Goal: Task Accomplishment & Management: Manage account settings

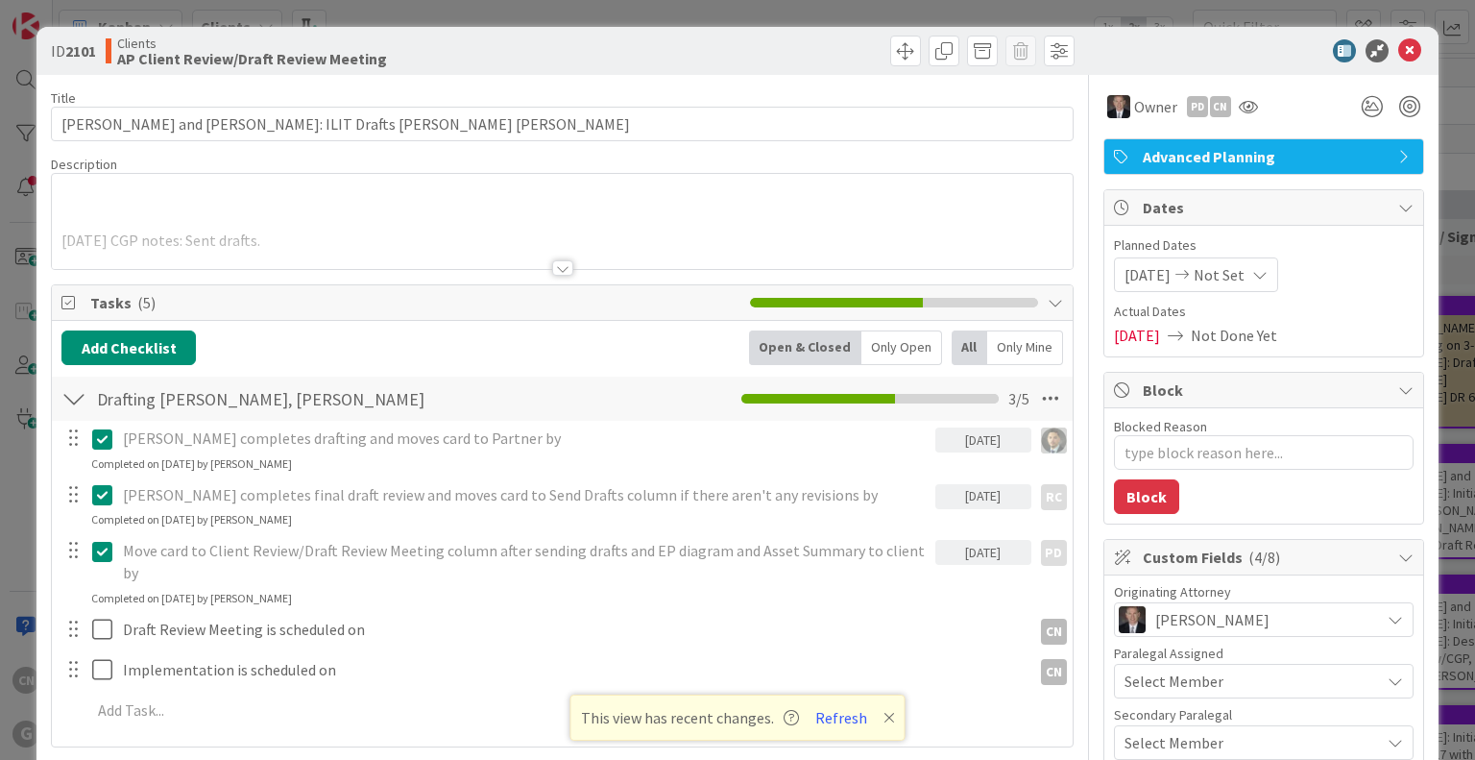
type textarea "x"
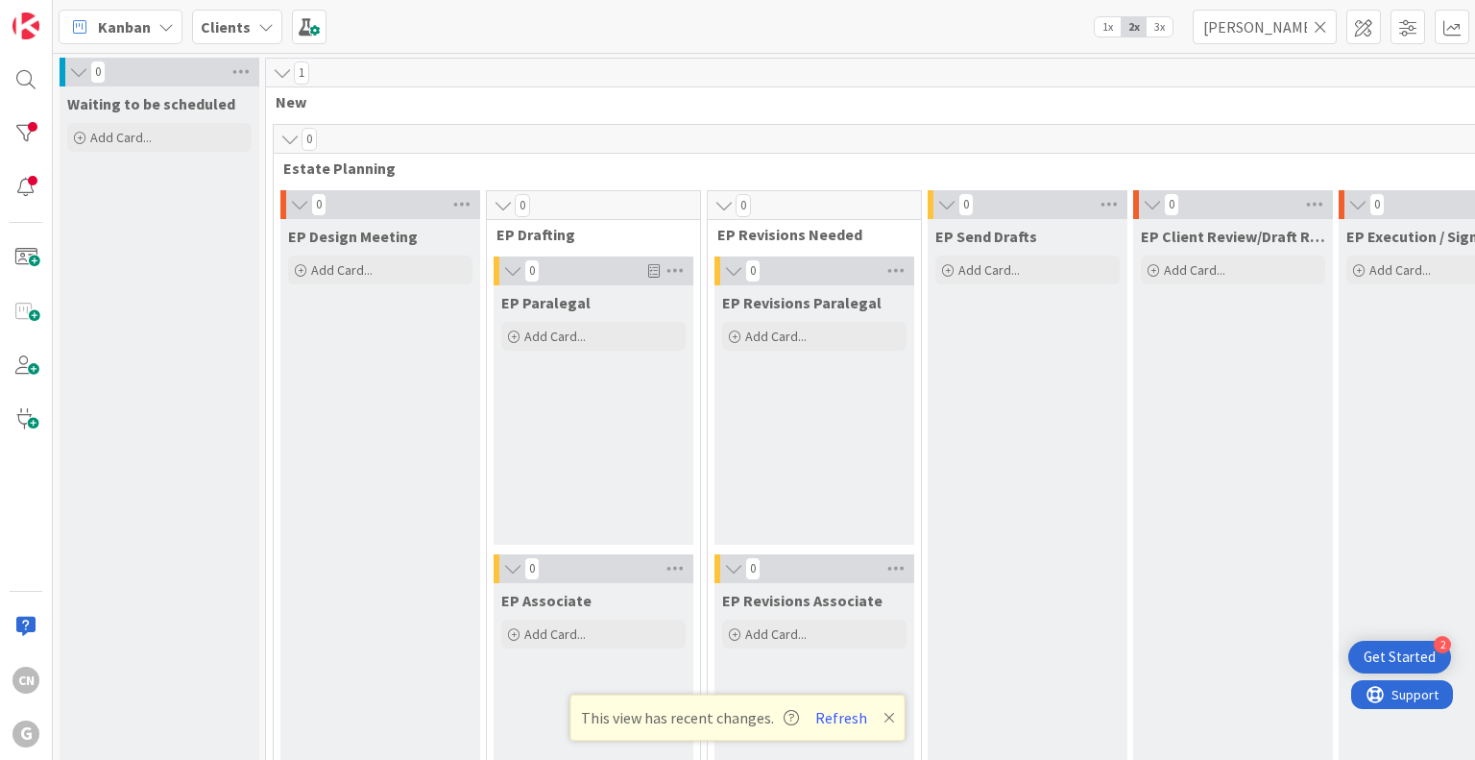
scroll to position [2593, 0]
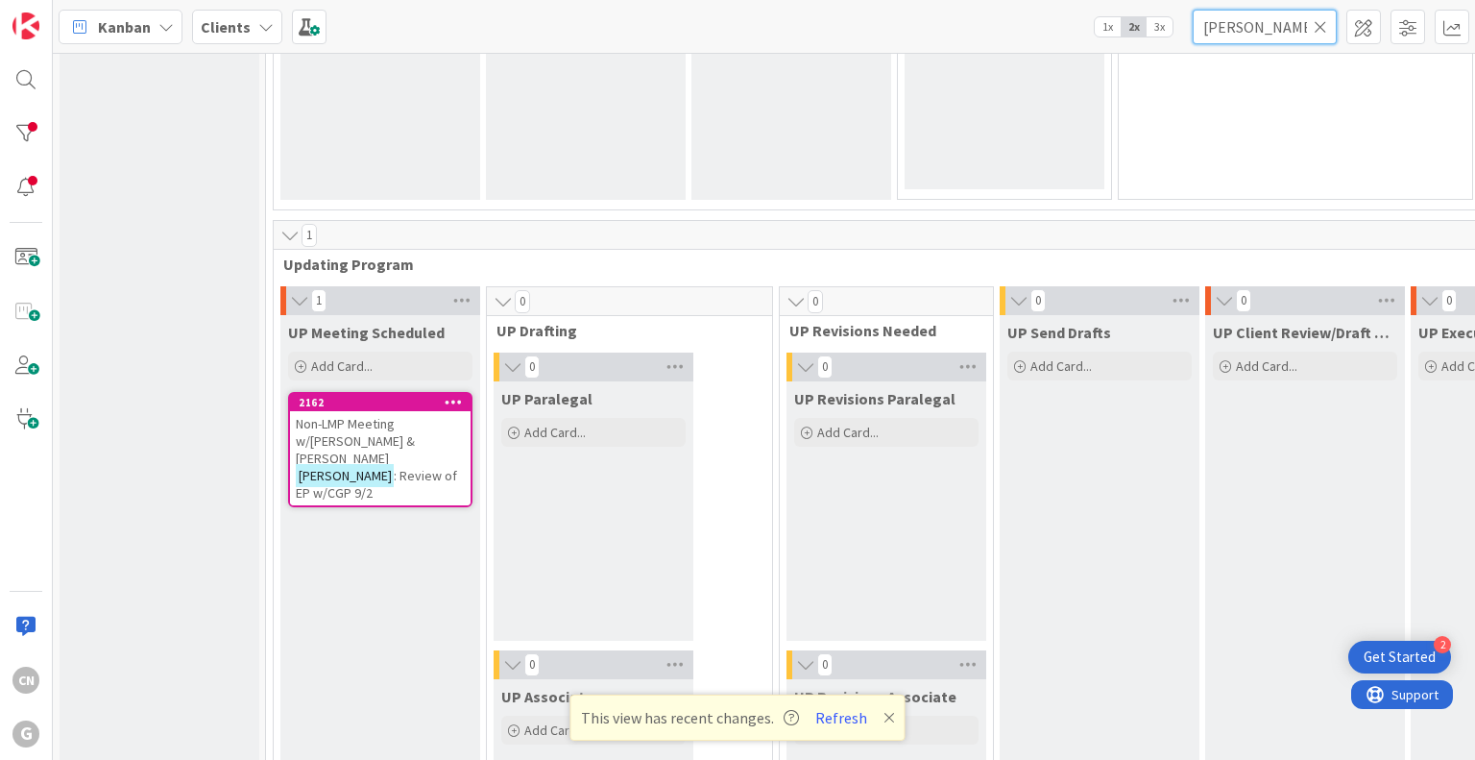
drag, startPoint x: 1243, startPoint y: 31, endPoint x: 1097, endPoint y: 12, distance: 147.2
click at [1104, 36] on div "Kanban Clients 1x 2x 3x fidler" at bounding box center [764, 26] width 1422 height 53
type input "miles"
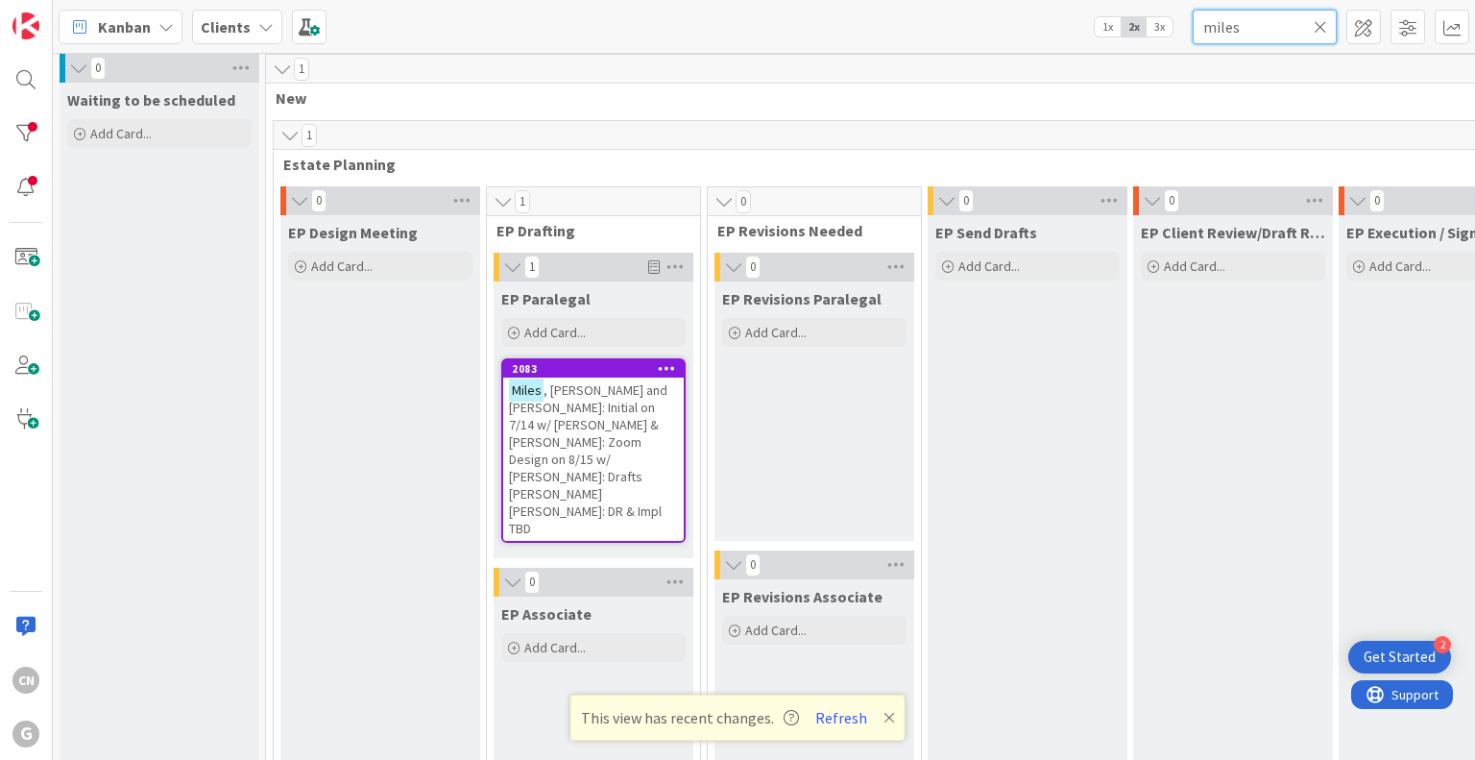
scroll to position [0, 0]
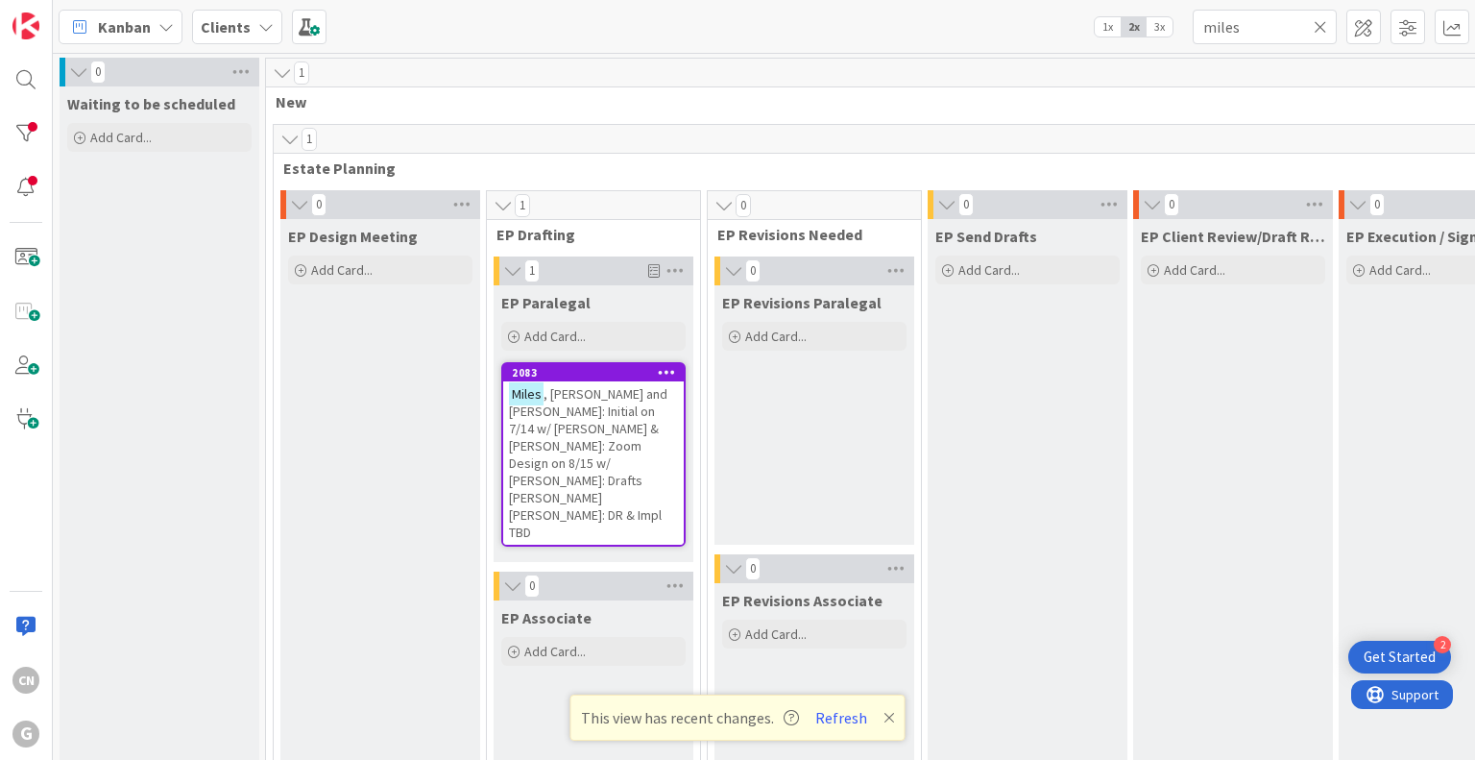
click at [546, 442] on span ", Mark and Rachael: Initial on 7/14 w/ Brad & Chris: Zoom Design on 8/15 w/ Chr…" at bounding box center [588, 463] width 158 height 156
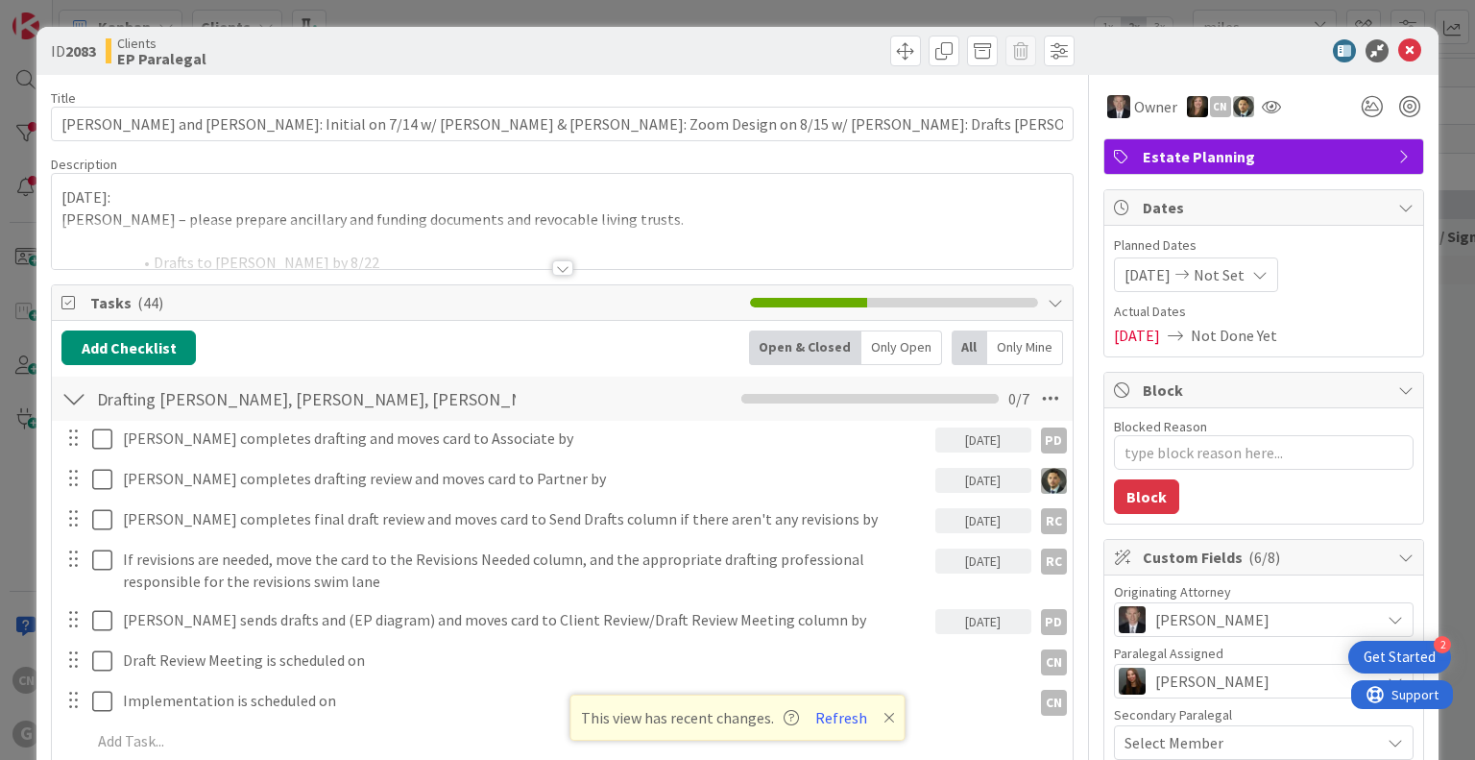
click at [557, 264] on div at bounding box center [562, 267] width 21 height 15
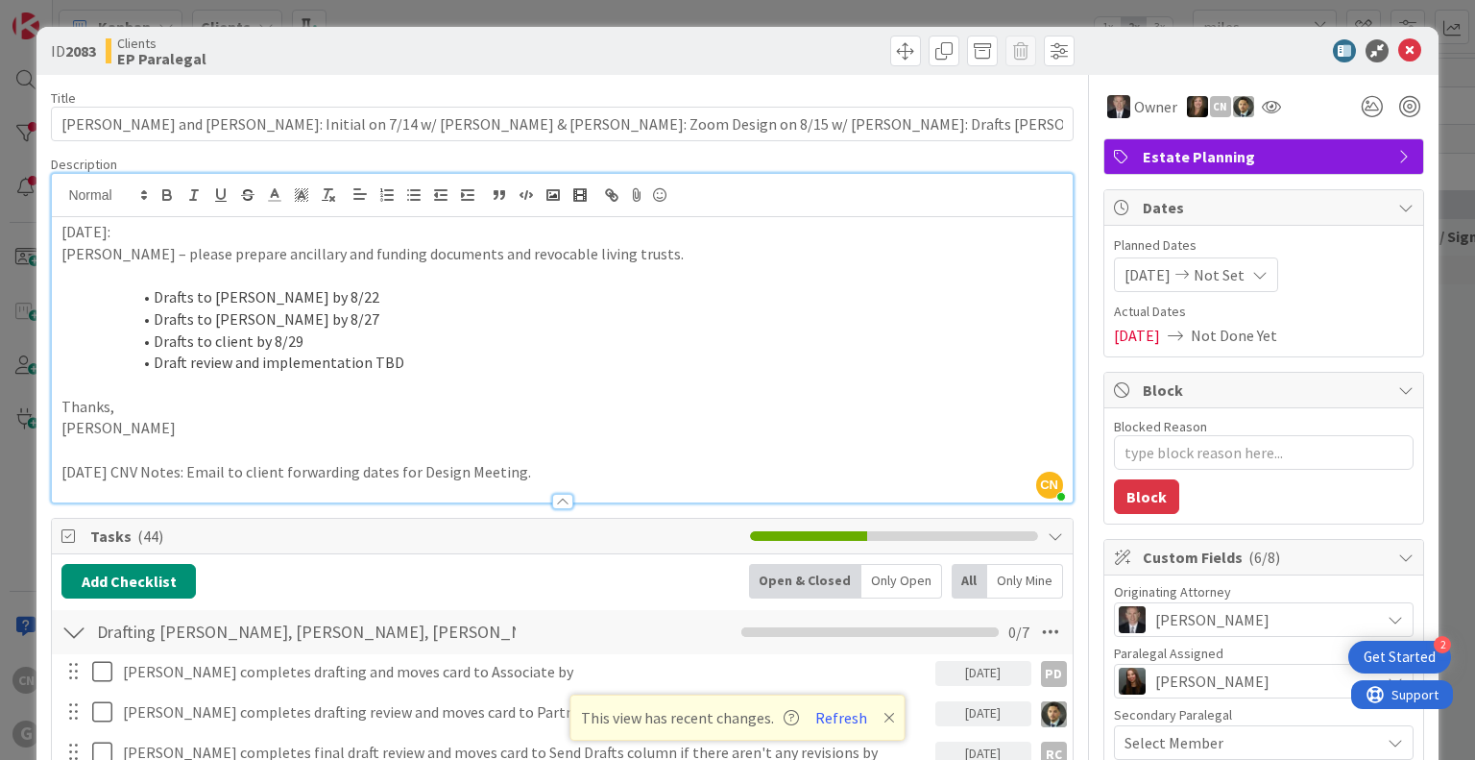
click at [61, 230] on p "8/15/25:" at bounding box center [561, 232] width 1001 height 22
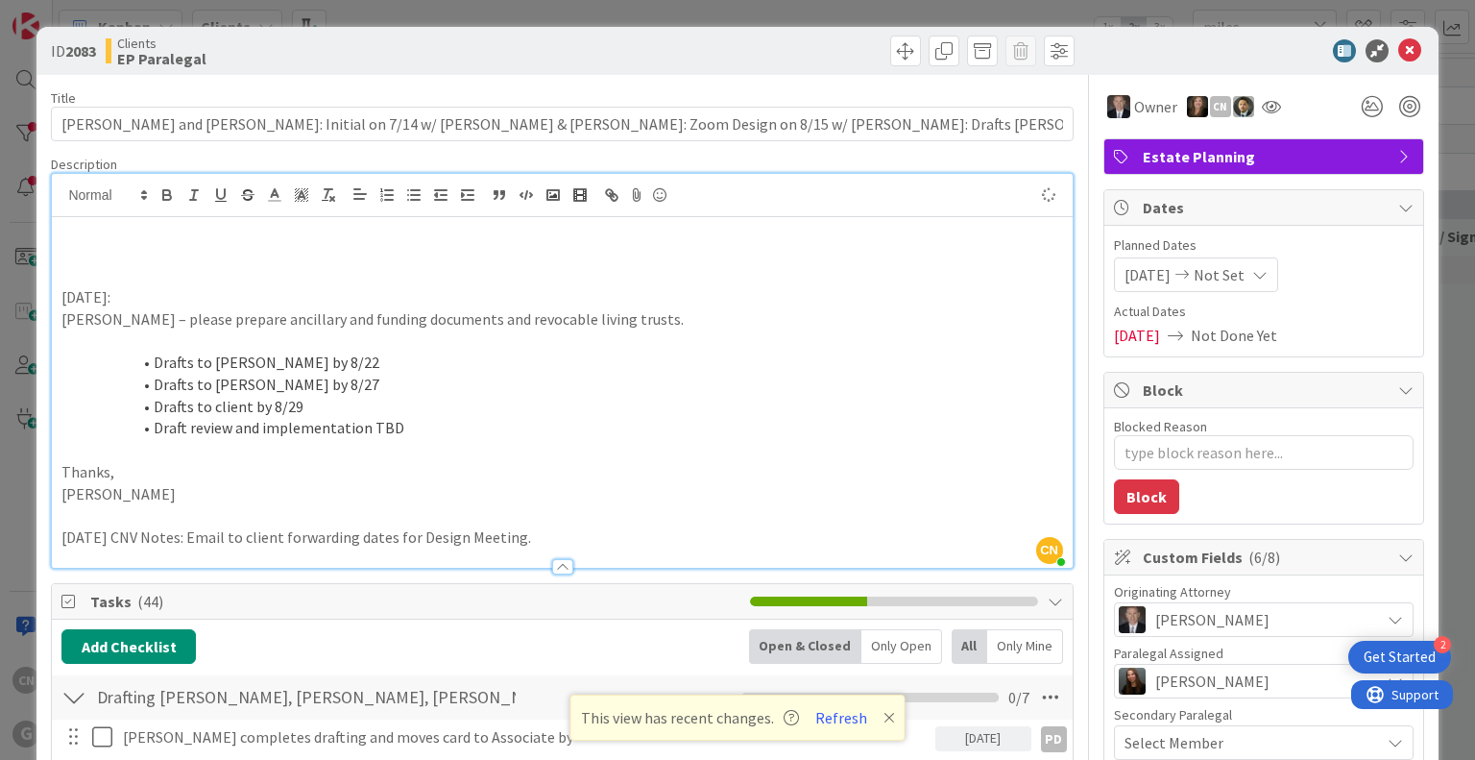
type textarea "x"
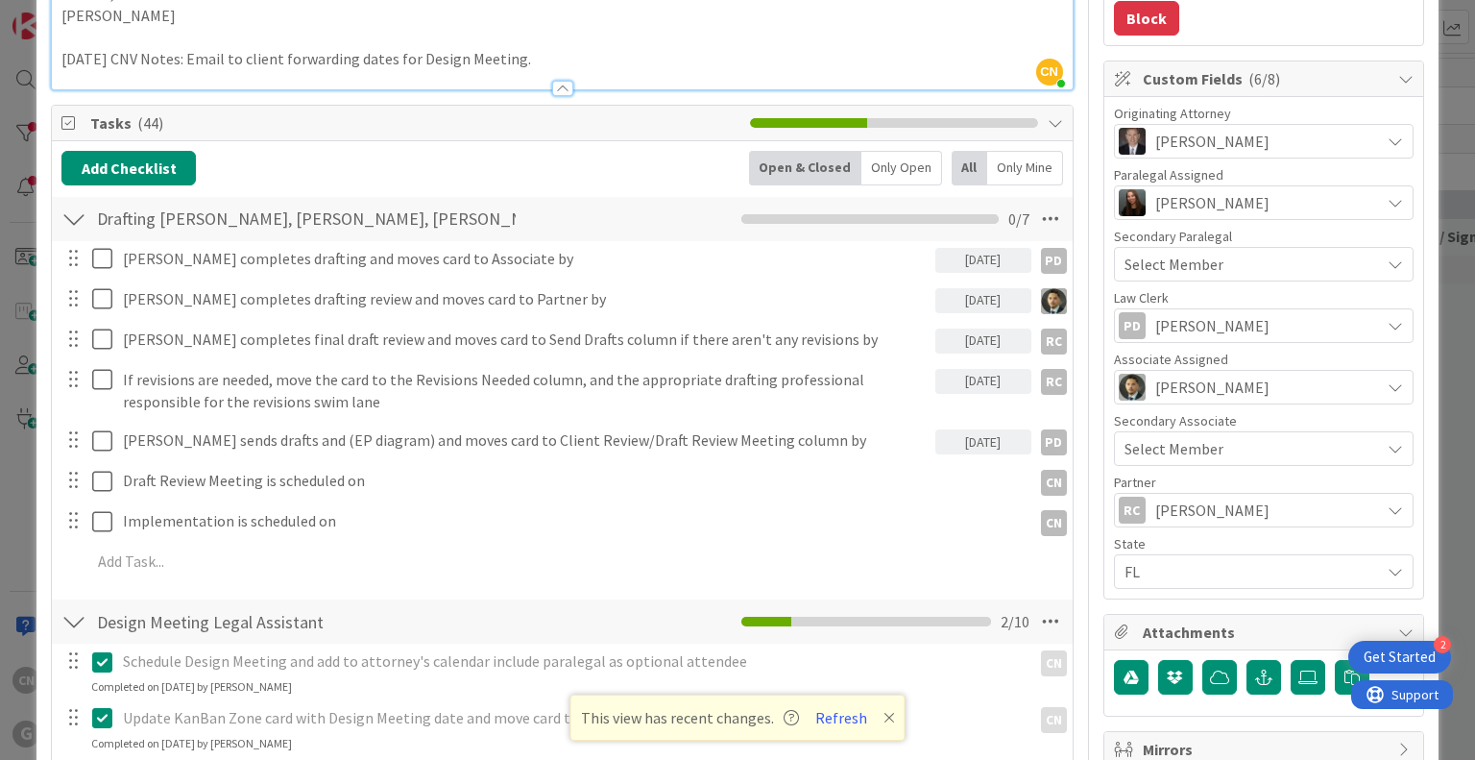
scroll to position [479, 0]
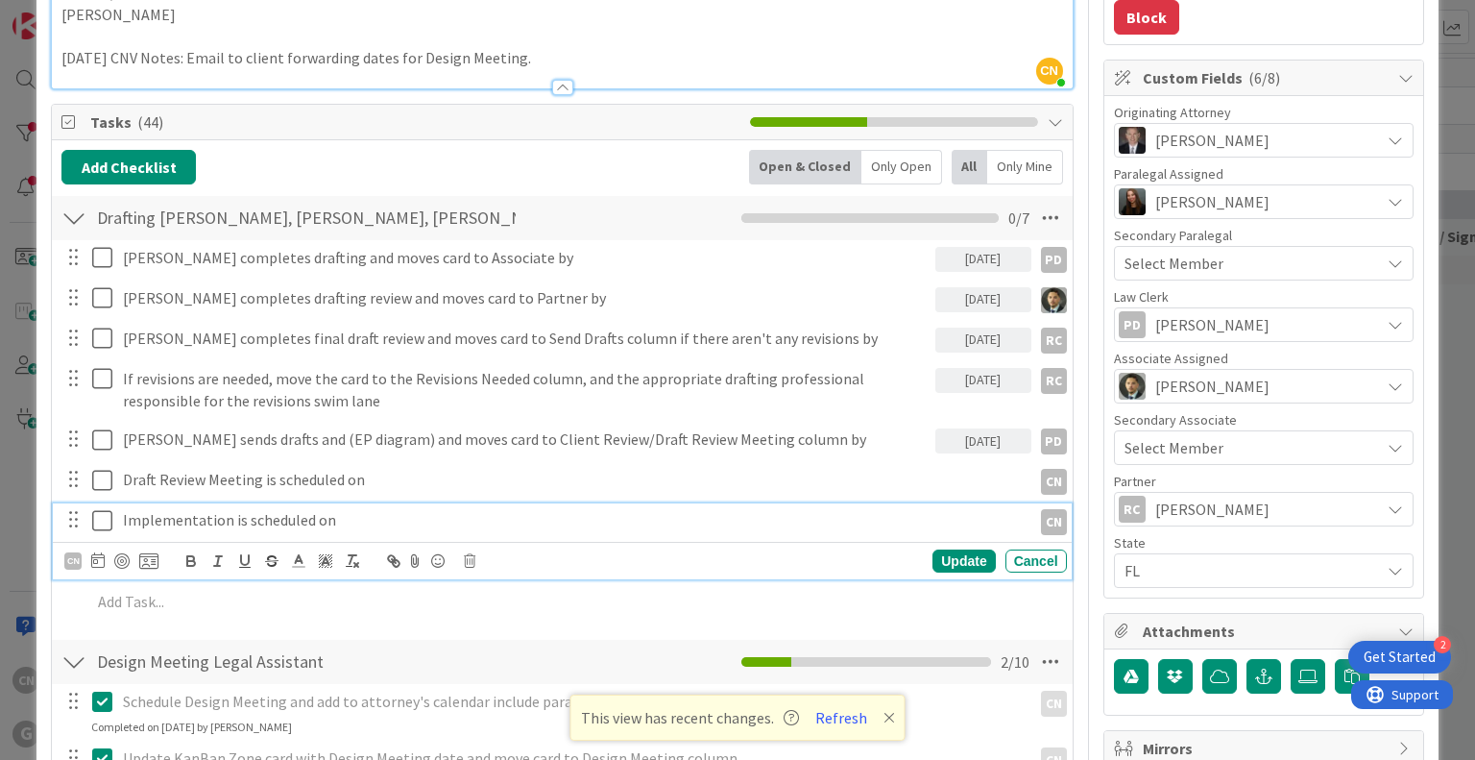
click at [341, 522] on p "Implementation is scheduled on" at bounding box center [573, 520] width 901 height 22
drag, startPoint x: 345, startPoint y: 525, endPoint x: 230, endPoint y: 518, distance: 115.5
click at [230, 518] on p "Implementation is scheduled on" at bounding box center [573, 520] width 901 height 22
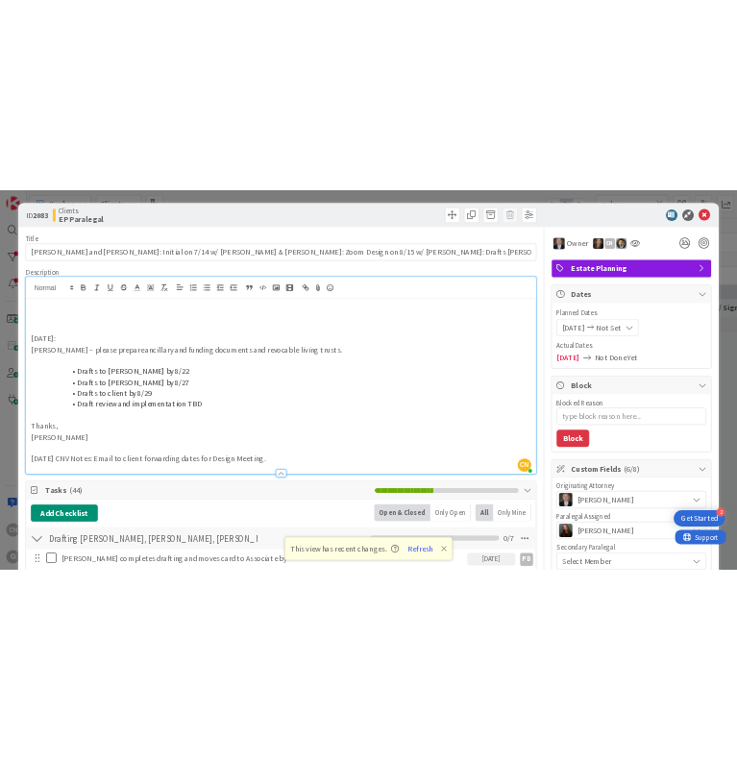
scroll to position [0, 0]
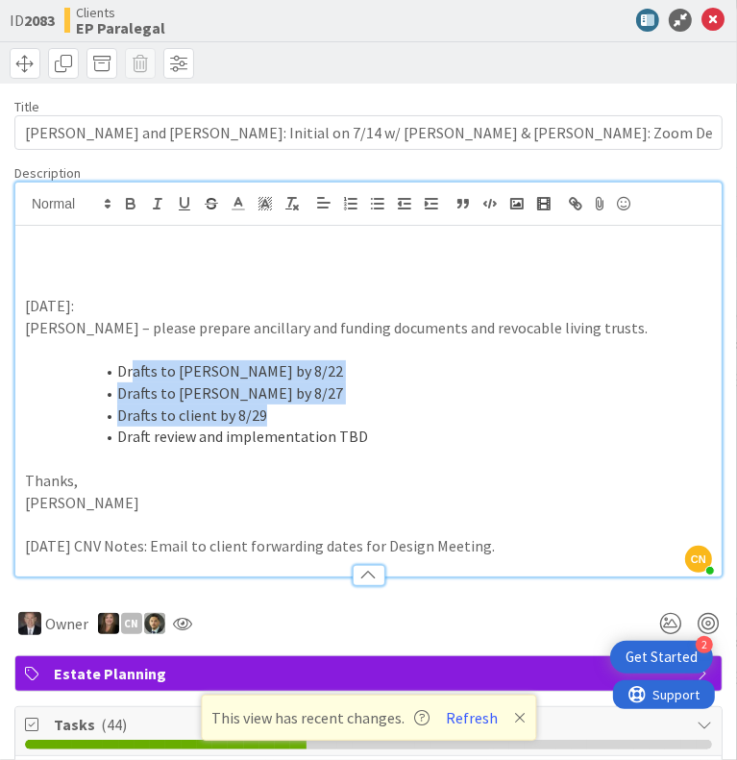
drag, startPoint x: 153, startPoint y: 389, endPoint x: 565, endPoint y: 522, distance: 432.8
click at [308, 448] on ol "Drafts to Chris by 8/22 Drafts to Bobby by 8/27 Drafts to client by 8/29 Draft …" at bounding box center [368, 403] width 687 height 87
click at [594, 514] on p "Shari" at bounding box center [368, 503] width 687 height 22
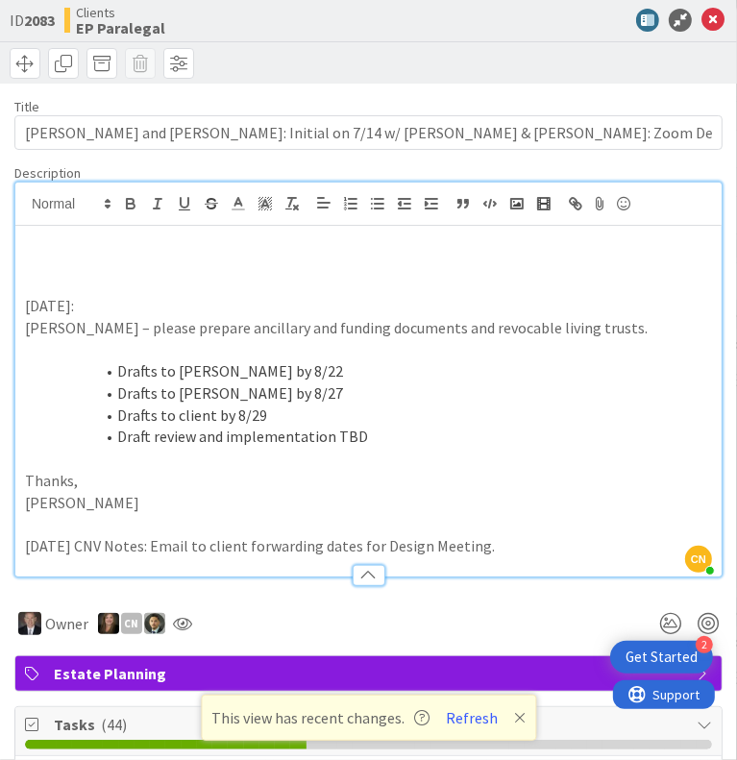
type textarea "x"
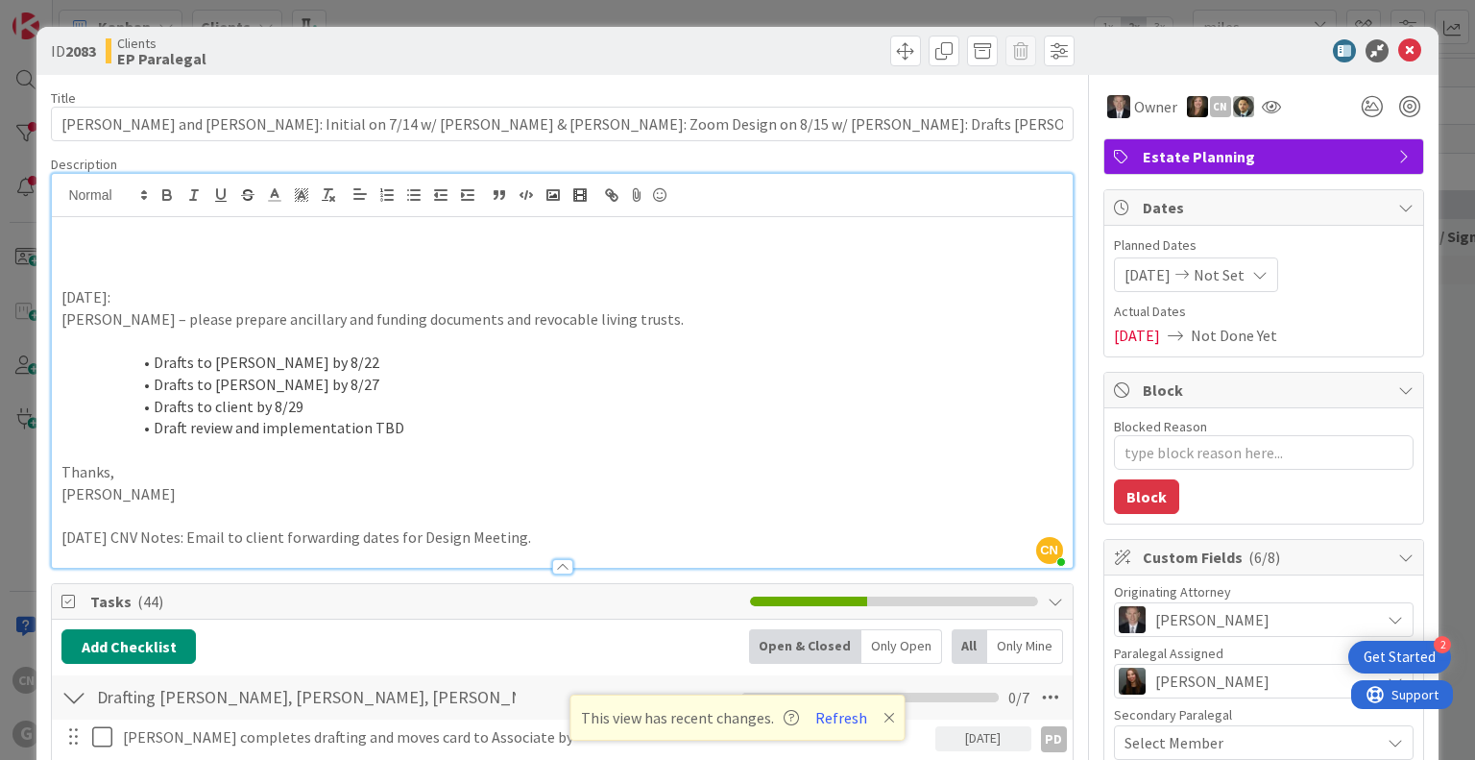
click at [89, 262] on div "8/15/25: Paul – please prepare ancillary and funding documents and revocable li…" at bounding box center [562, 392] width 1020 height 351
click at [72, 268] on p at bounding box center [561, 275] width 1001 height 22
click at [65, 264] on p at bounding box center [561, 275] width 1001 height 22
click at [61, 257] on p at bounding box center [561, 254] width 1001 height 22
drag, startPoint x: 177, startPoint y: 253, endPoint x: 64, endPoint y: 263, distance: 112.9
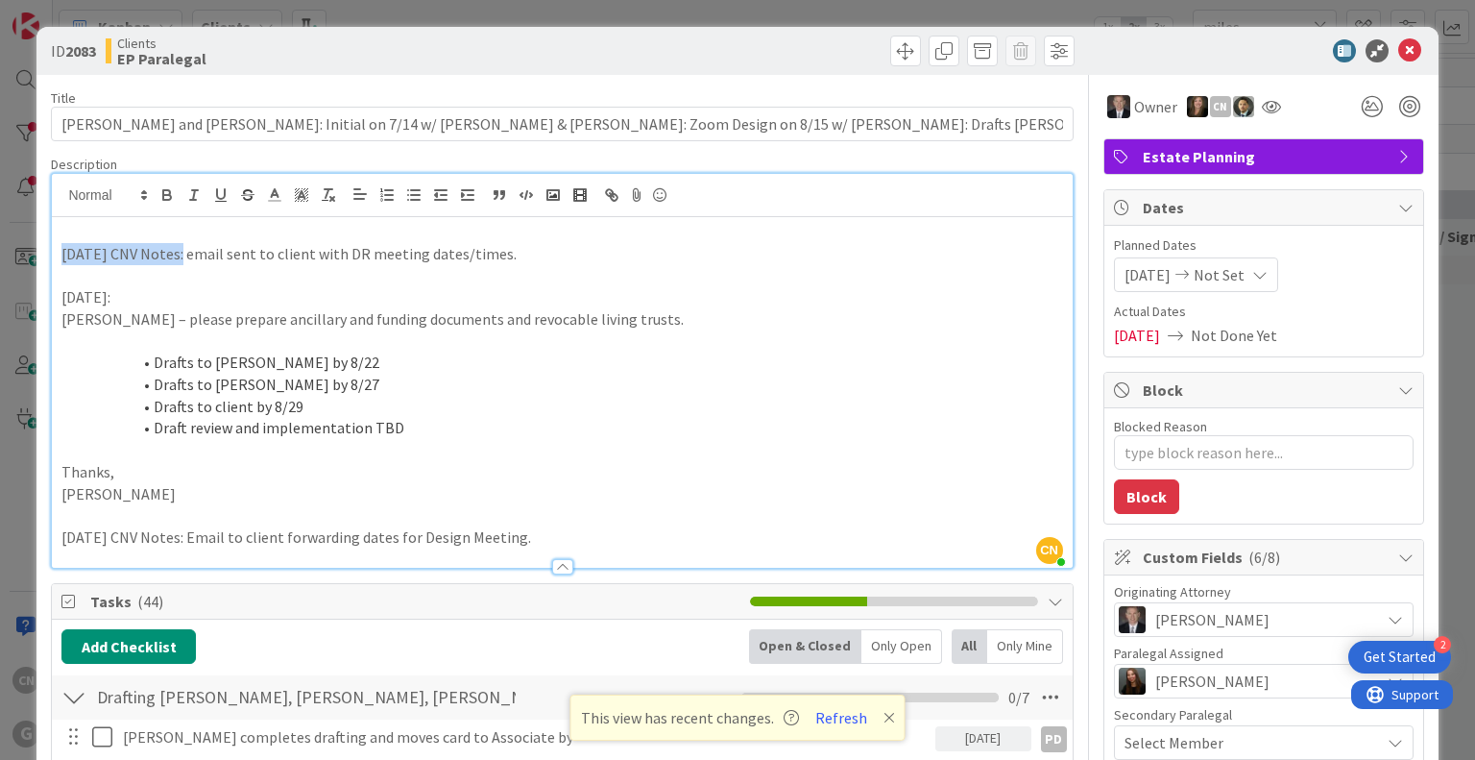
click at [64, 263] on p "8.20.25 CNV Notes: email sent to client with DR meeting dates/times." at bounding box center [561, 254] width 1001 height 22
click at [165, 195] on icon "button" at bounding box center [166, 194] width 17 height 17
click at [129, 227] on p at bounding box center [561, 232] width 1001 height 22
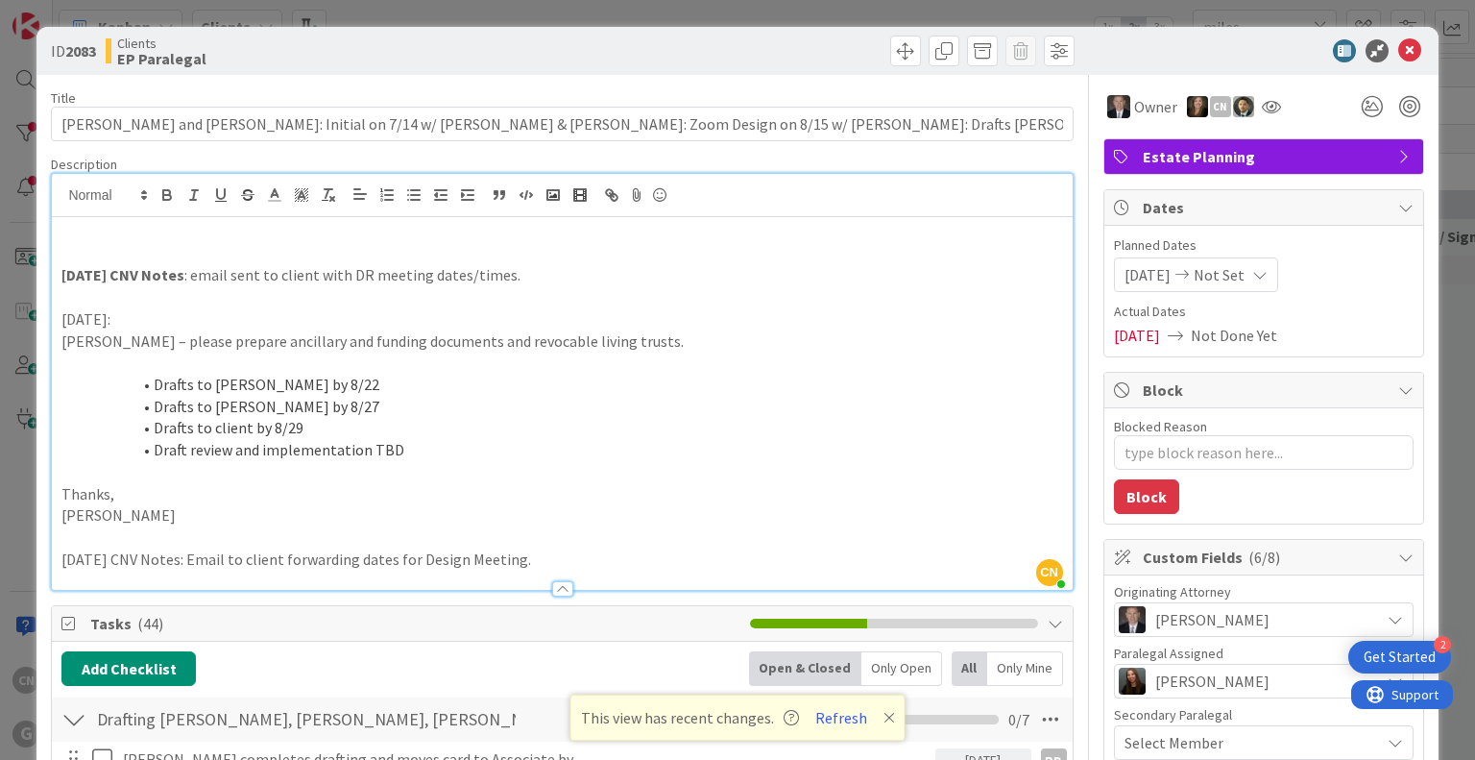
click at [887, 721] on icon at bounding box center [890, 717] width 12 height 15
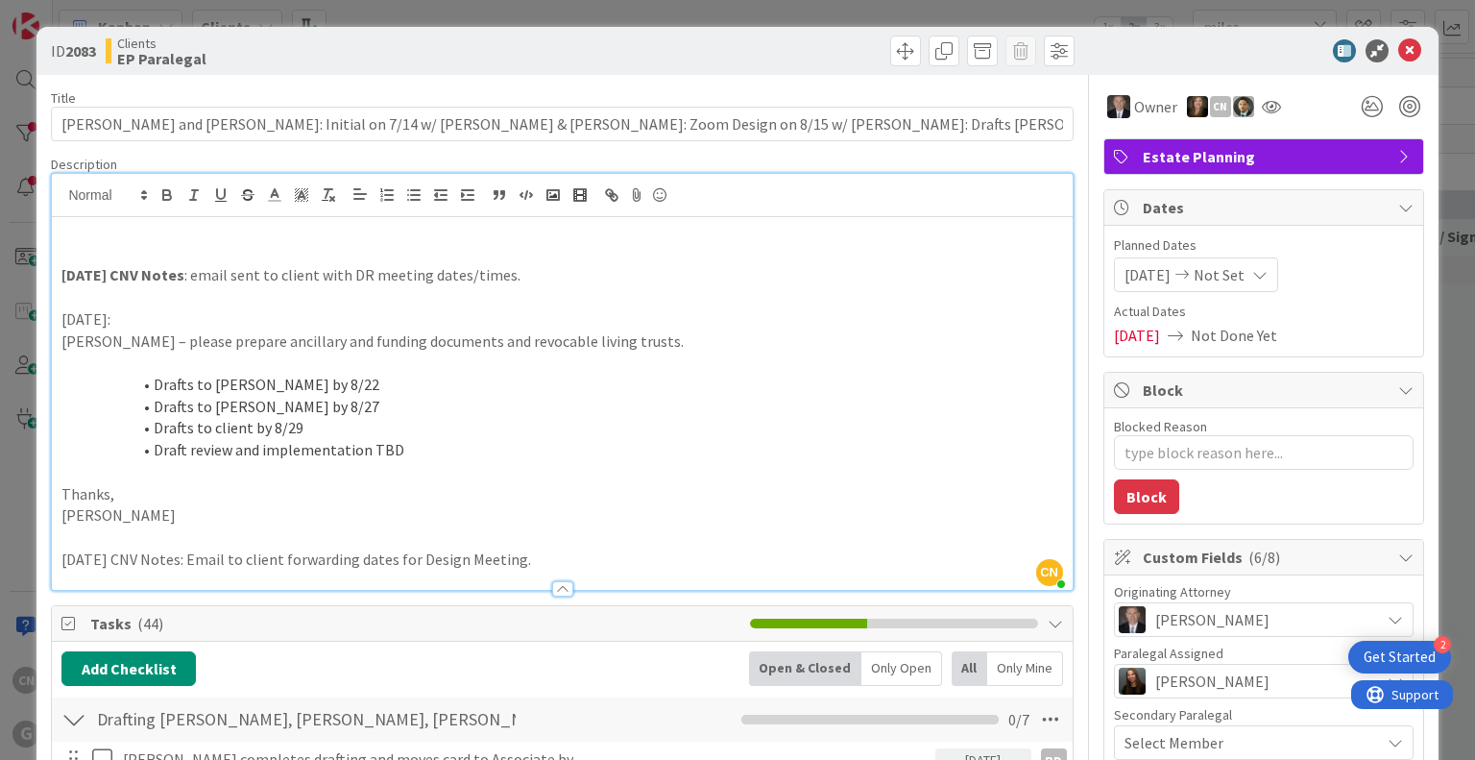
click at [340, 521] on p "Shari" at bounding box center [561, 515] width 1001 height 22
click at [662, 424] on li "Drafts to client by 8/29" at bounding box center [574, 428] width 978 height 22
click at [814, 454] on li "Draft review and implementation TBD" at bounding box center [574, 450] width 978 height 22
click at [799, 468] on p at bounding box center [561, 472] width 1001 height 22
drag, startPoint x: 175, startPoint y: 556, endPoint x: 61, endPoint y: 563, distance: 113.5
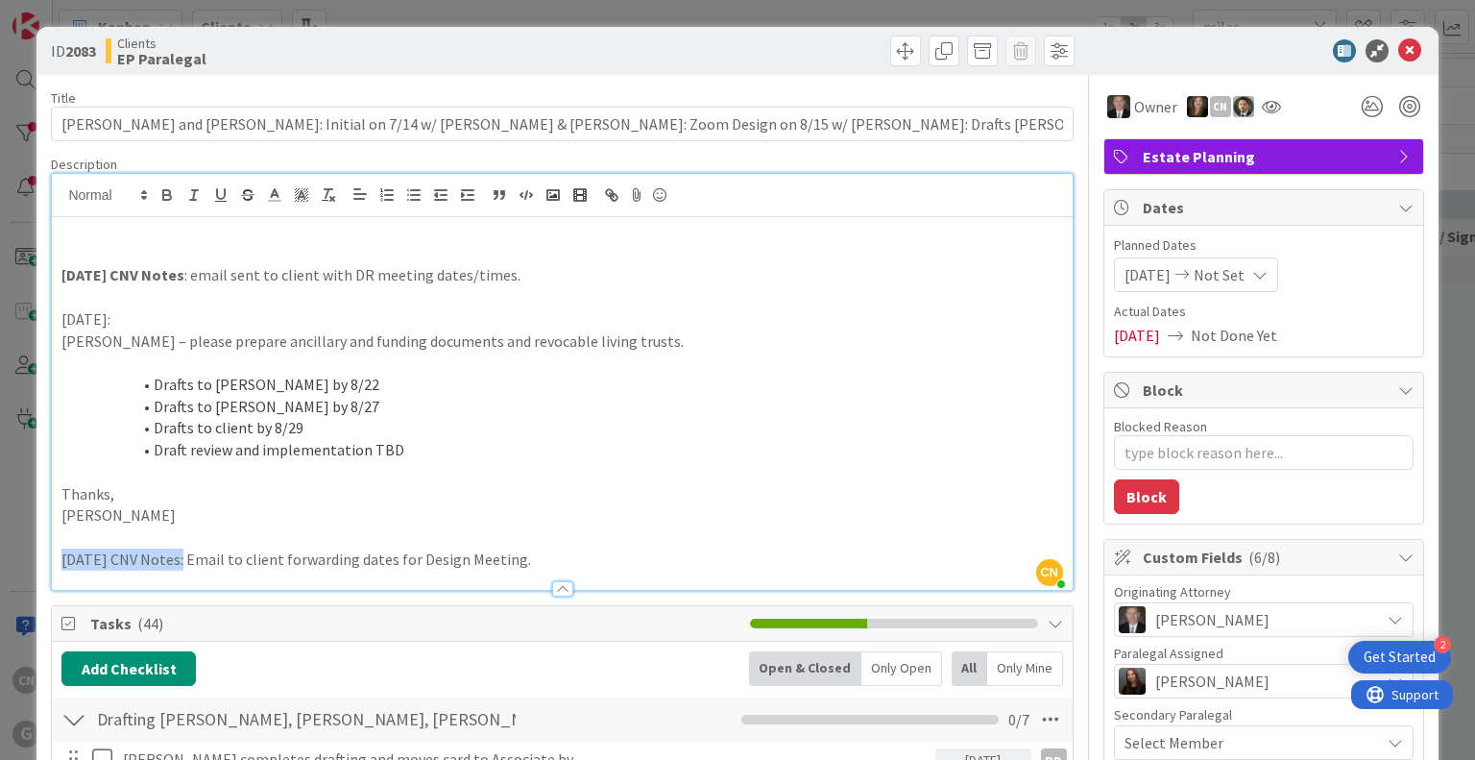
click at [61, 563] on p "7.27.25 CNV Notes: Email to client forwarding dates for Design Meeting." at bounding box center [561, 559] width 1001 height 22
click at [169, 196] on icon "button" at bounding box center [166, 194] width 17 height 17
click at [576, 506] on p "Shari" at bounding box center [561, 515] width 1001 height 22
drag, startPoint x: 108, startPoint y: 316, endPoint x: 65, endPoint y: 308, distance: 43.0
click at [58, 326] on div "8.20.25 CNV Notes : email sent to client with DR meeting dates/times. 8/15/25: …" at bounding box center [562, 403] width 1020 height 373
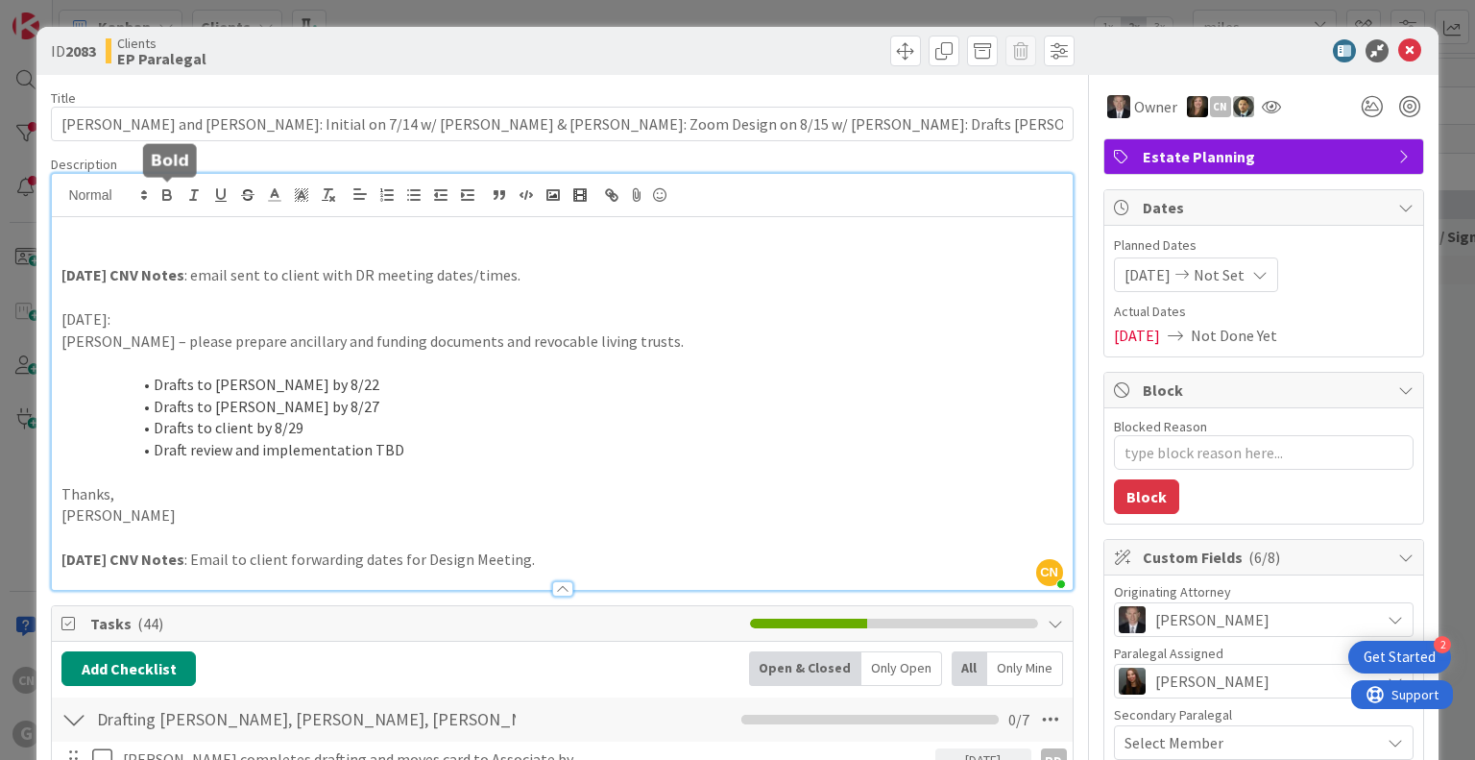
click at [169, 202] on icon "button" at bounding box center [166, 194] width 17 height 17
click at [662, 417] on li "Drafts to client by 8/29" at bounding box center [574, 428] width 978 height 22
click at [168, 254] on p at bounding box center [561, 254] width 1001 height 22
type textarea "x"
click at [1398, 49] on icon at bounding box center [1409, 50] width 23 height 23
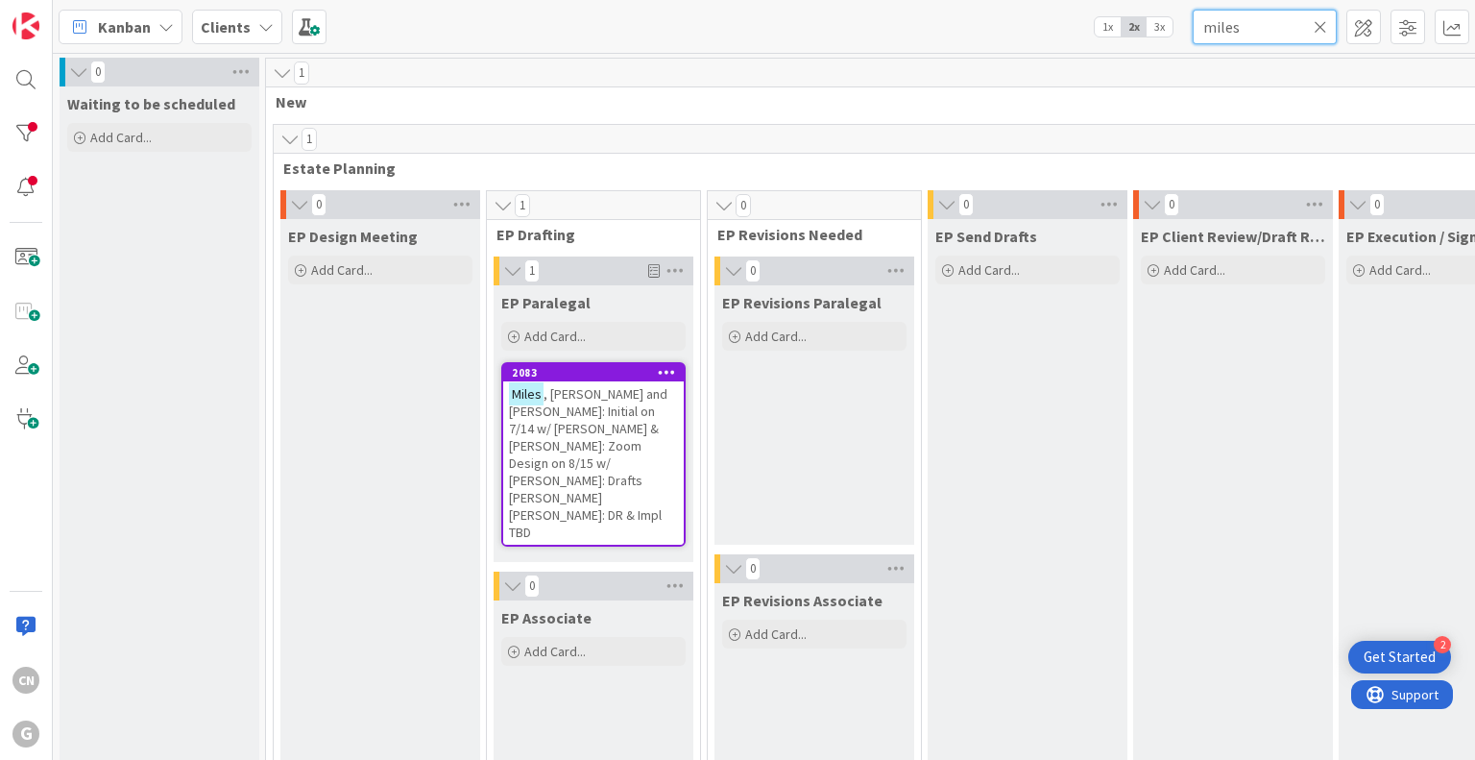
drag, startPoint x: 1250, startPoint y: 27, endPoint x: 1159, endPoint y: 33, distance: 90.5
click at [1159, 33] on div "Kanban Clients 1x 2x 3x miles" at bounding box center [764, 26] width 1422 height 53
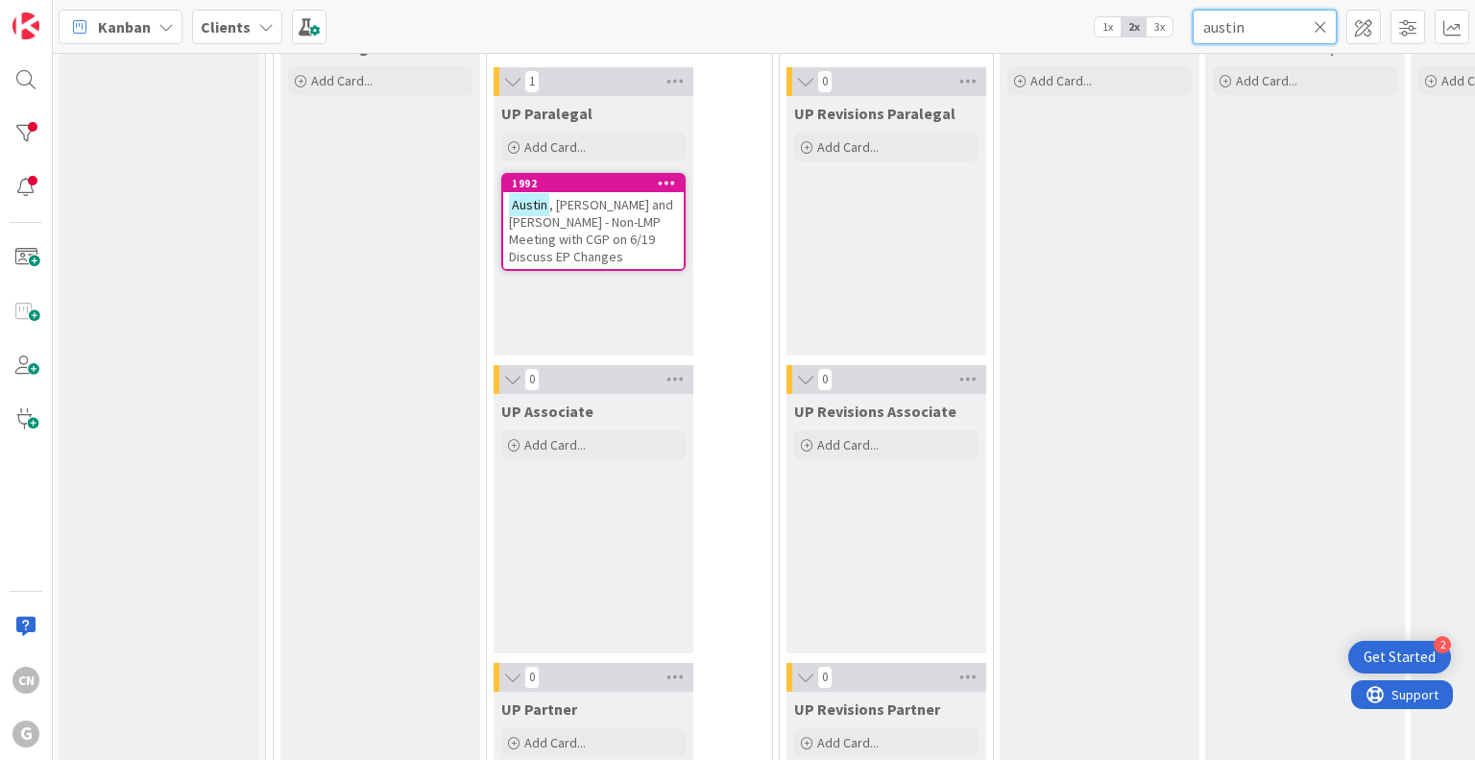
type input "austin"
click at [599, 222] on span ", Ron and Gwendoline - Non-LMP Meeting with CGP on 6/19 Discuss EP Changes" at bounding box center [591, 229] width 164 height 69
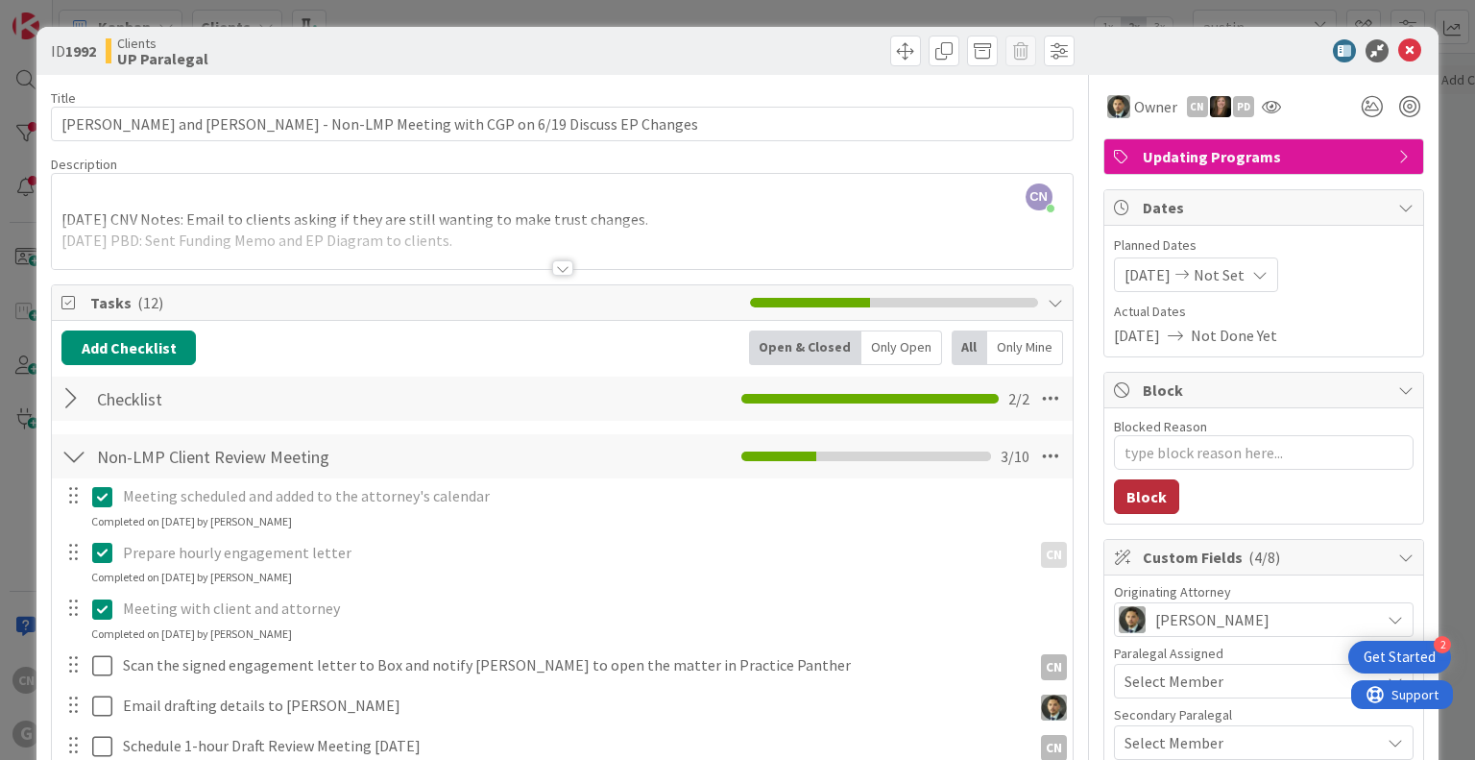
click at [1134, 500] on button "Block" at bounding box center [1146, 496] width 65 height 35
type textarea "x"
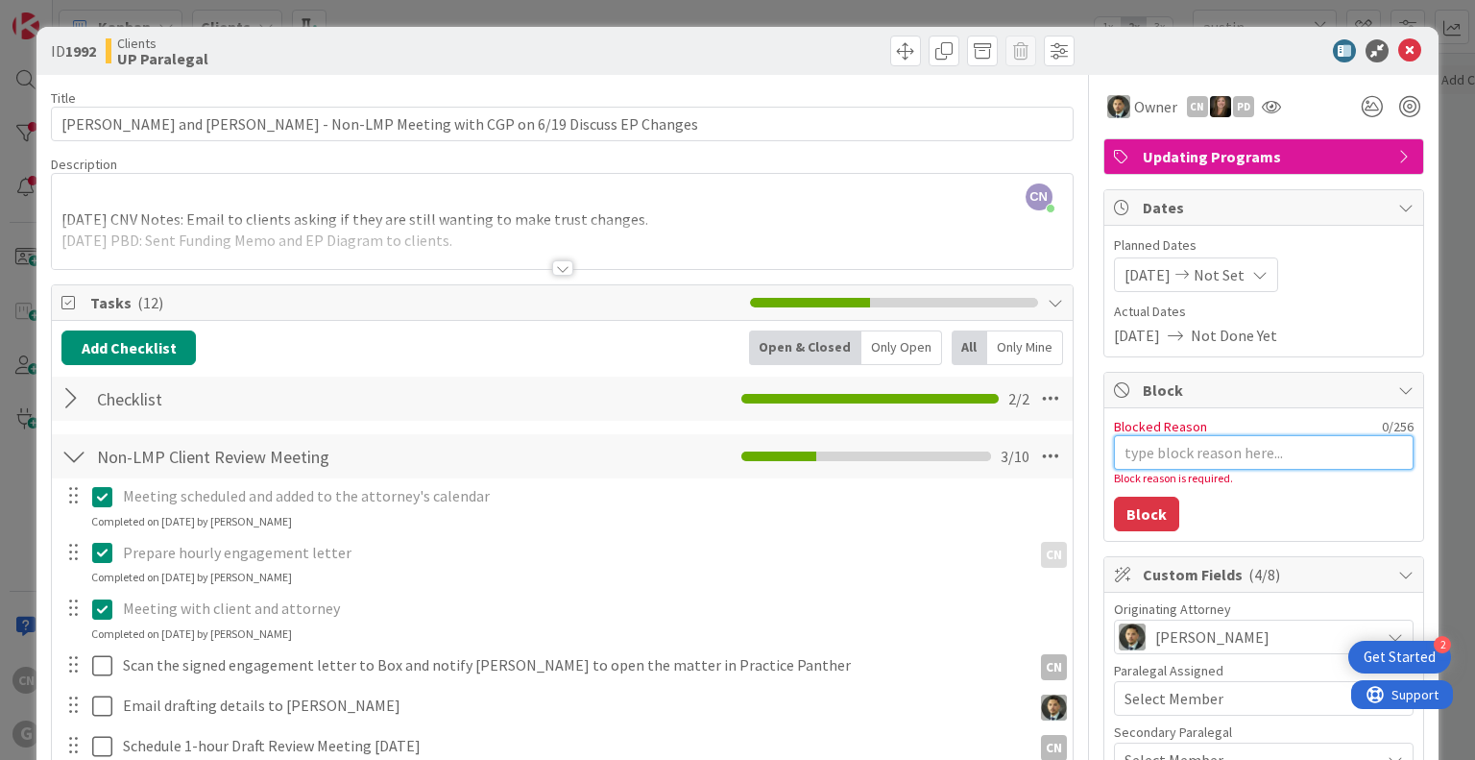
click at [1139, 444] on textarea "Blocked Reason" at bounding box center [1264, 452] width 300 height 35
type textarea "x"
type textarea "O"
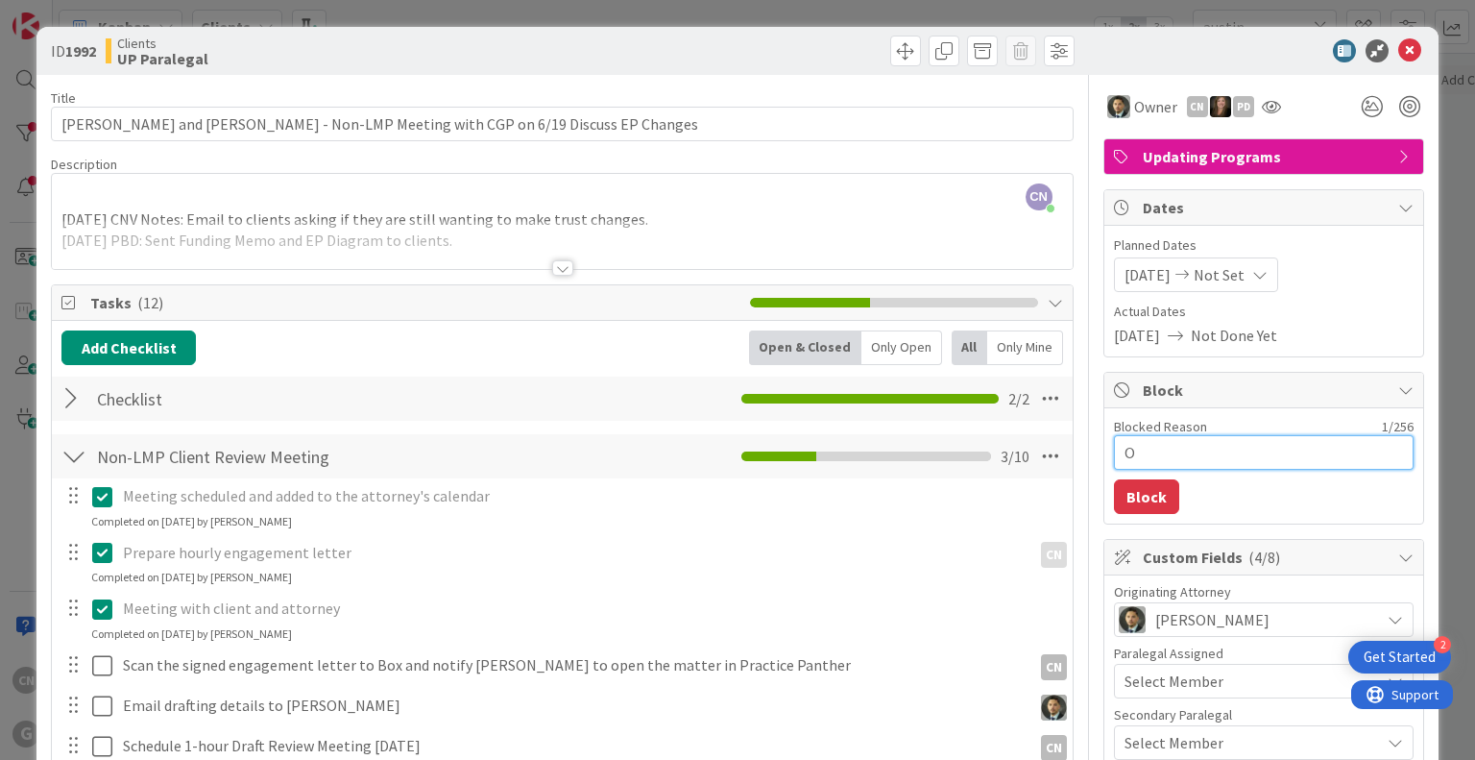
type textarea "x"
type textarea "On"
type textarea "x"
type textarea "On"
type textarea "x"
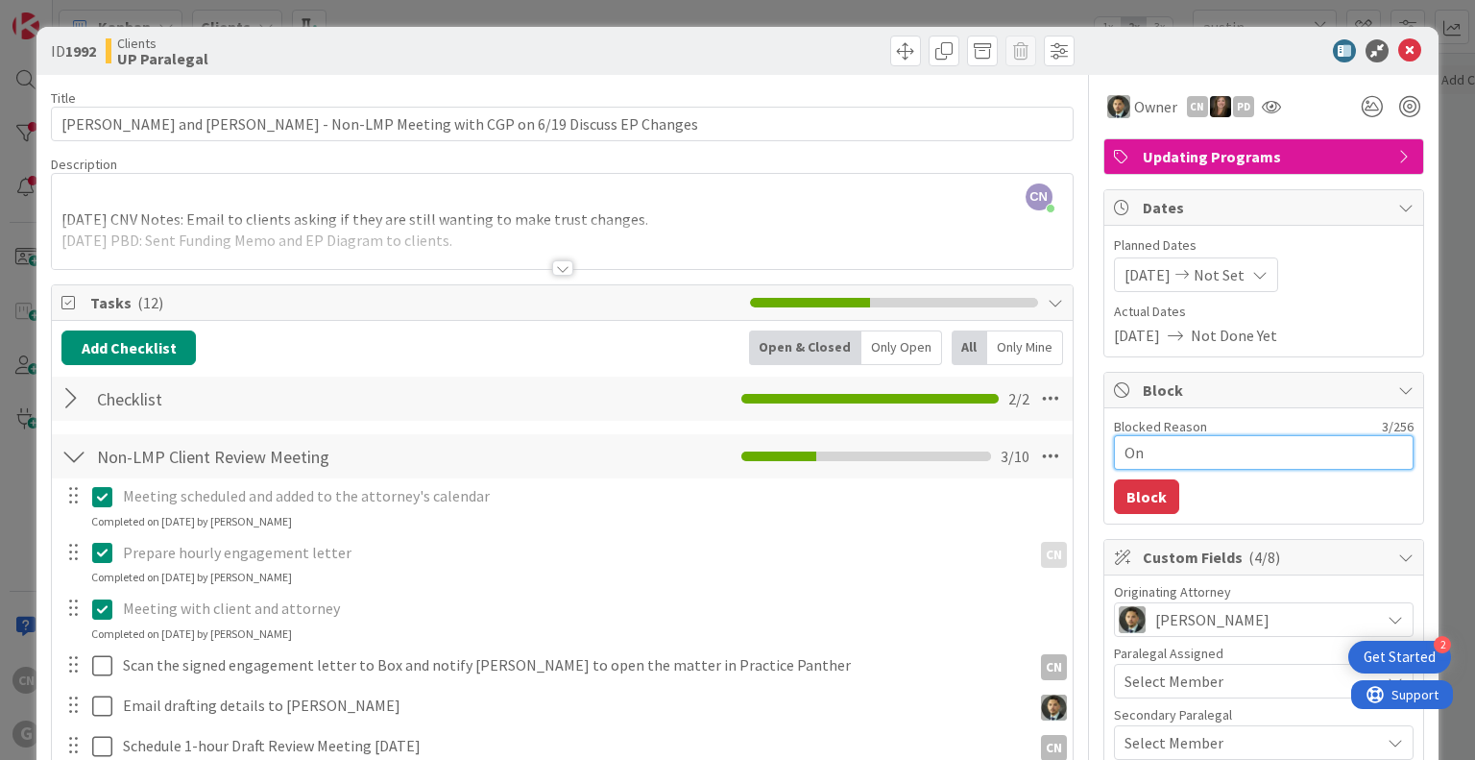
type textarea "On v"
type textarea "x"
type textarea "On va"
type textarea "x"
type textarea "On vac"
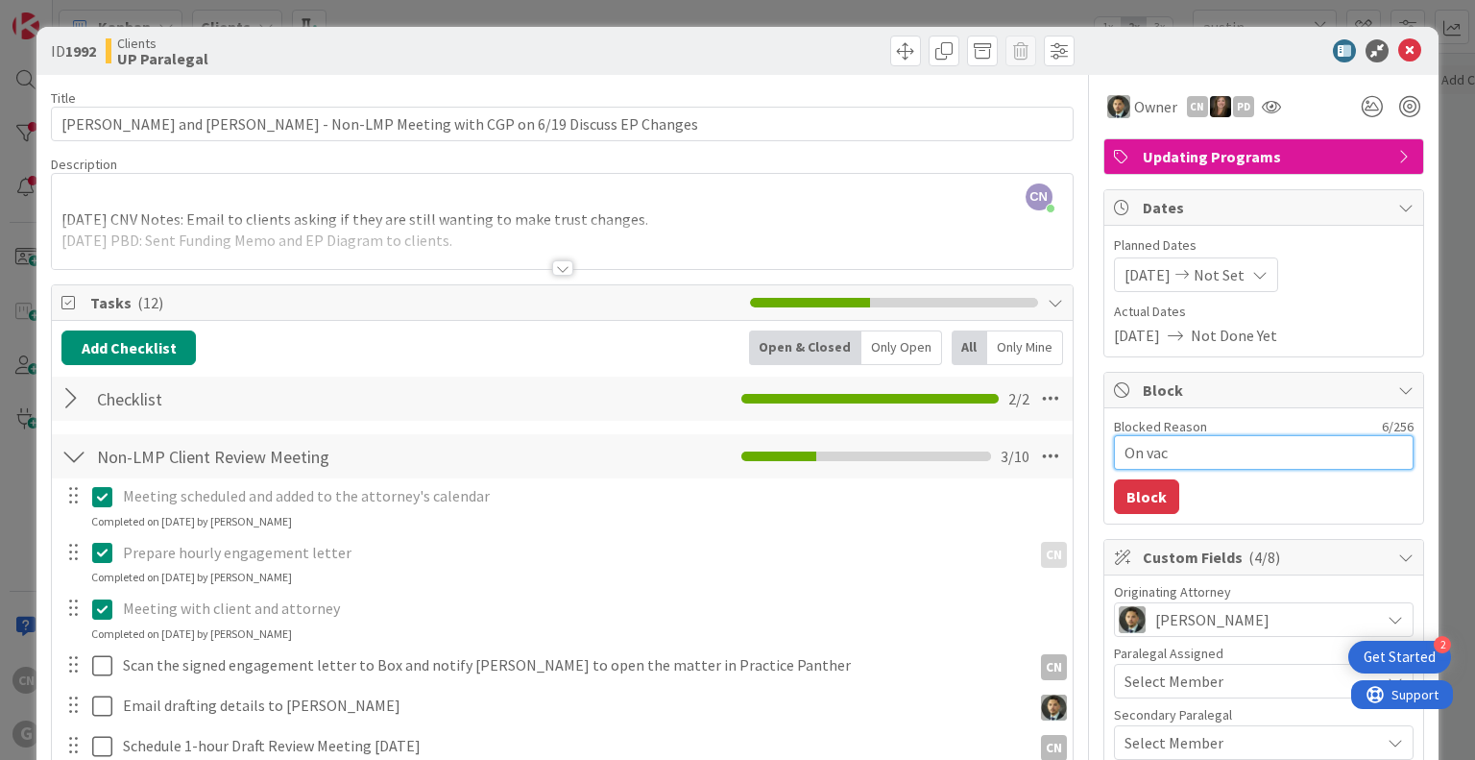
type textarea "x"
type textarea "On vaca"
type textarea "x"
type textarea "On vacat"
type textarea "x"
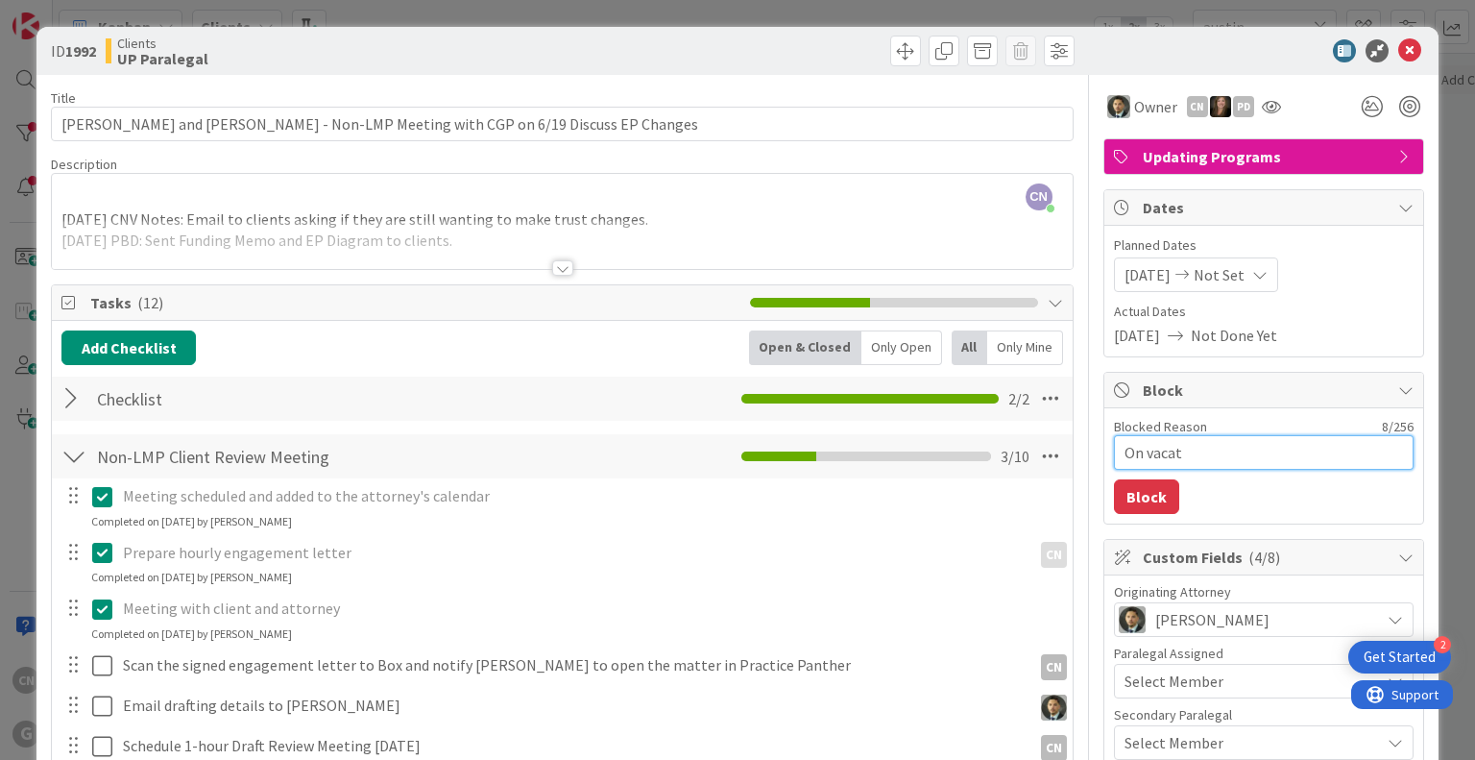
type textarea "On vacati"
type textarea "x"
type textarea "On vacatio"
type textarea "x"
type textarea "On vacation"
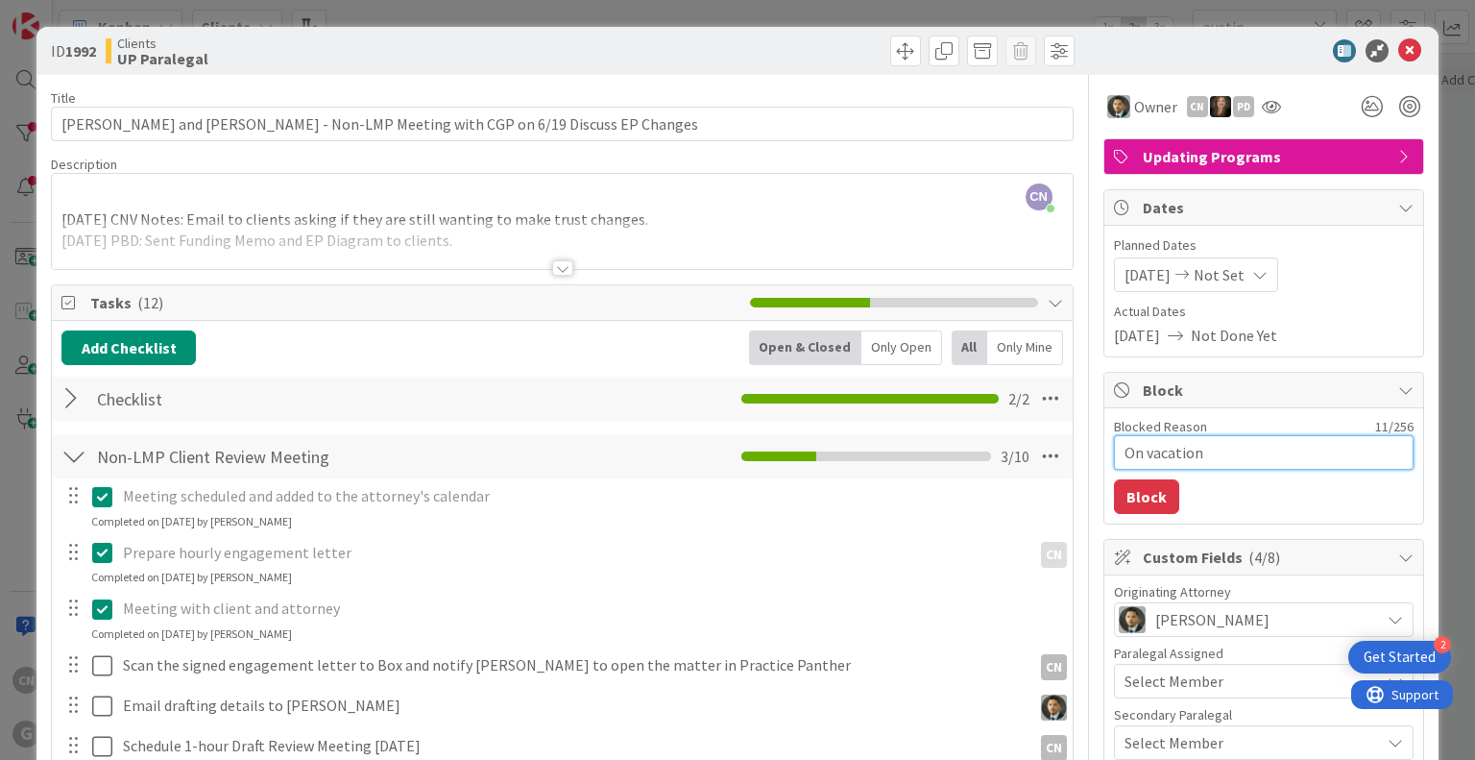
type textarea "x"
type textarea "On vacation;"
type textarea "x"
type textarea "On vacation;"
type textarea "x"
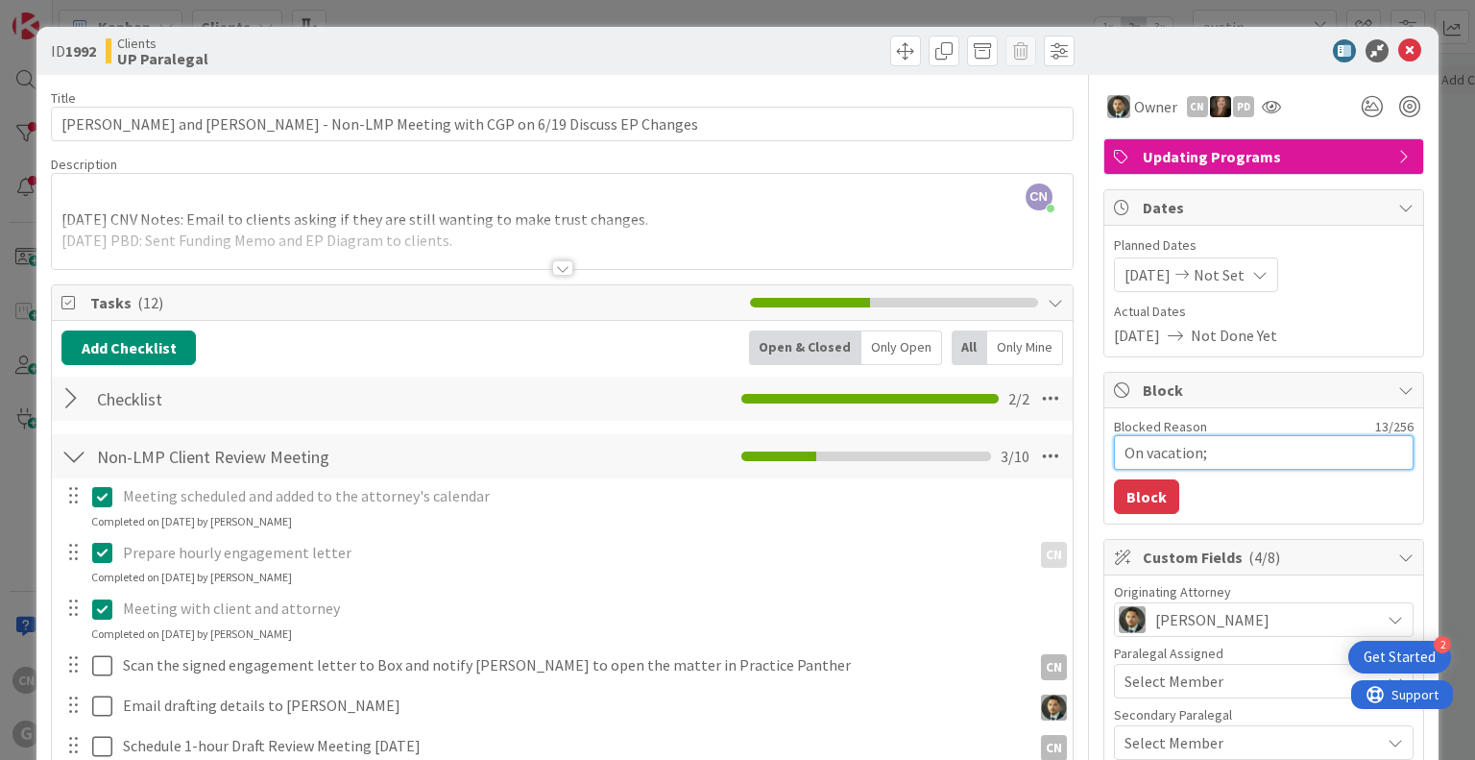
type textarea "On vacation; w"
type textarea "x"
type textarea "On vacation; wi"
type textarea "x"
type textarea "On vacation; wil"
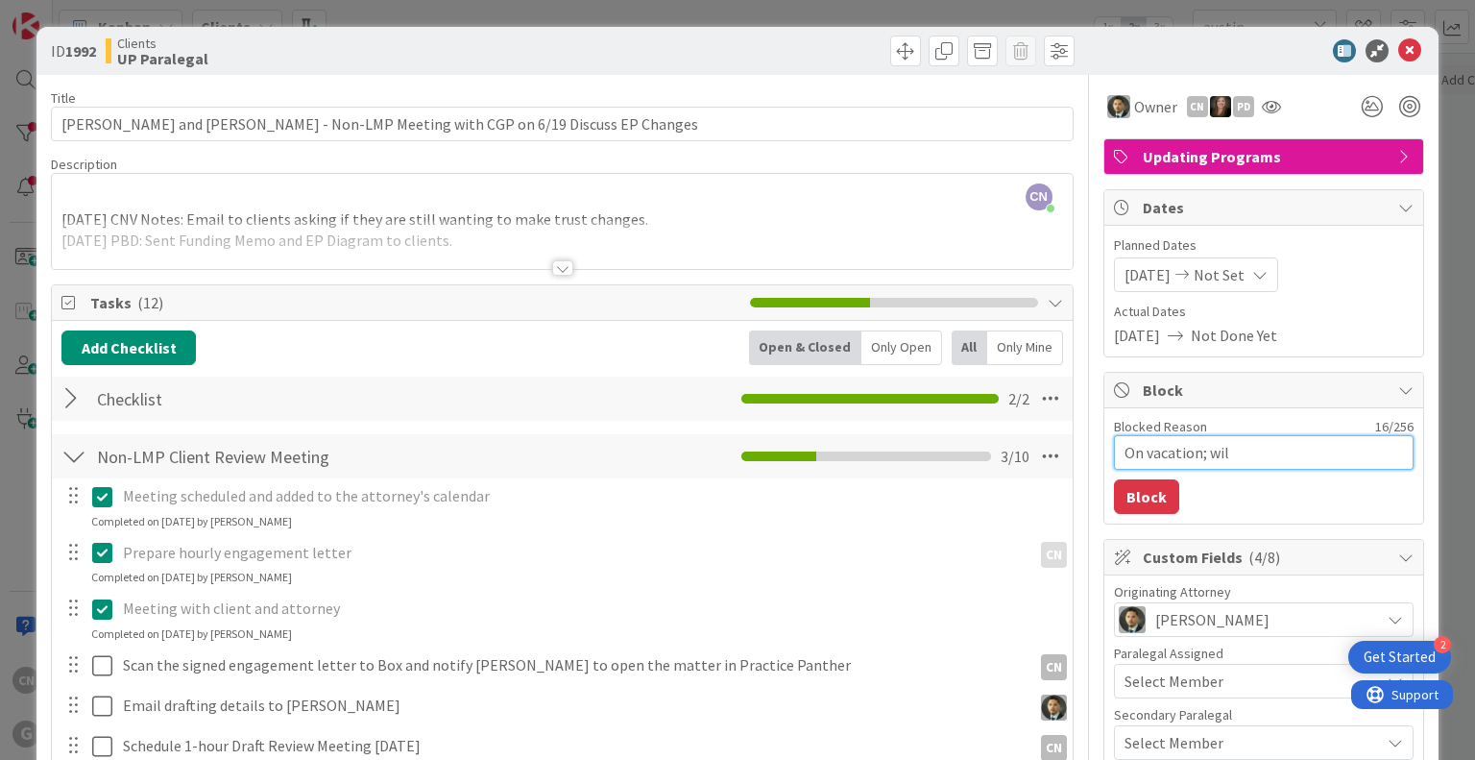
type textarea "x"
type textarea "On vacation; will"
type textarea "x"
type textarea "On vacation; will"
type textarea "x"
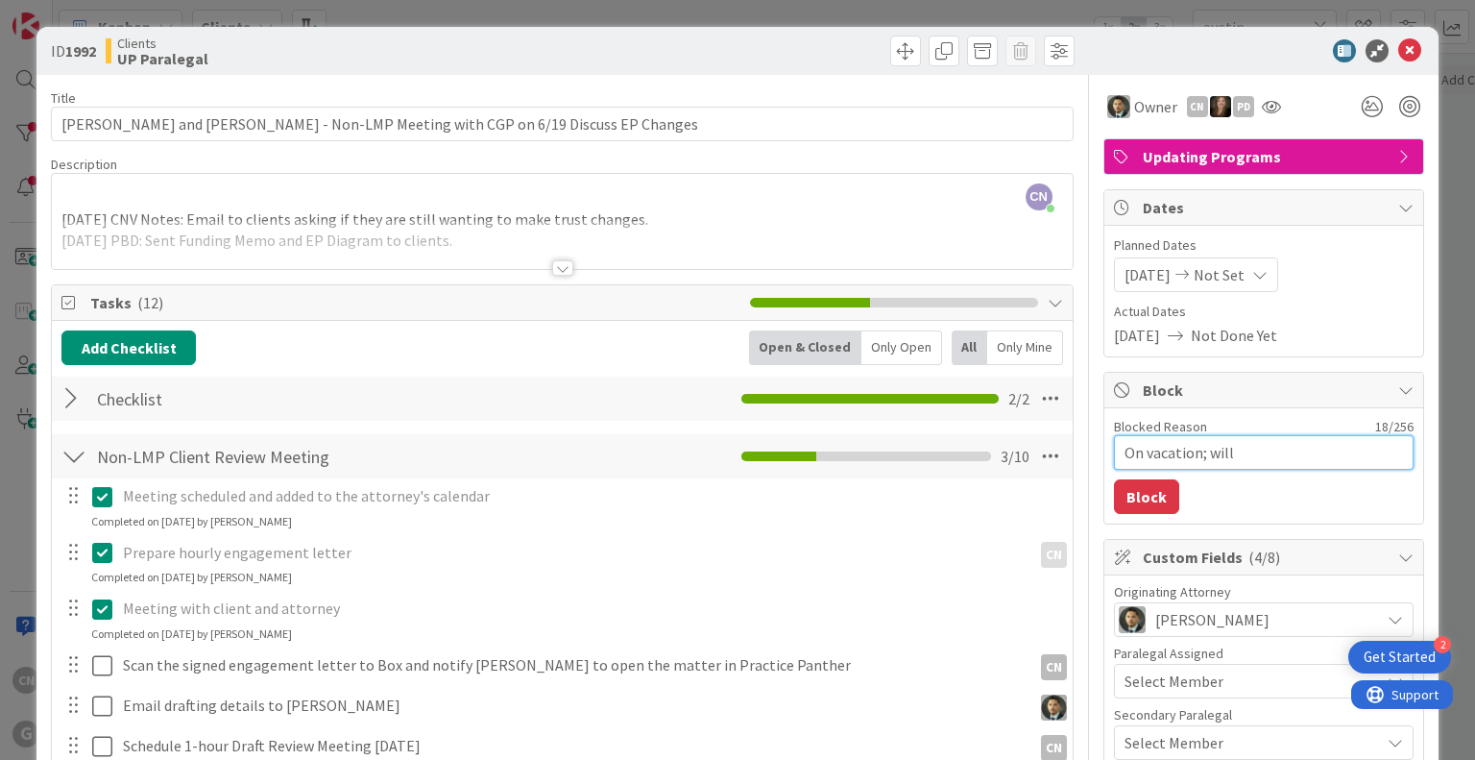
type textarea "On vacation; will g"
type textarea "x"
type textarea "On vacation; will ge"
type textarea "x"
type textarea "On vacation; will get"
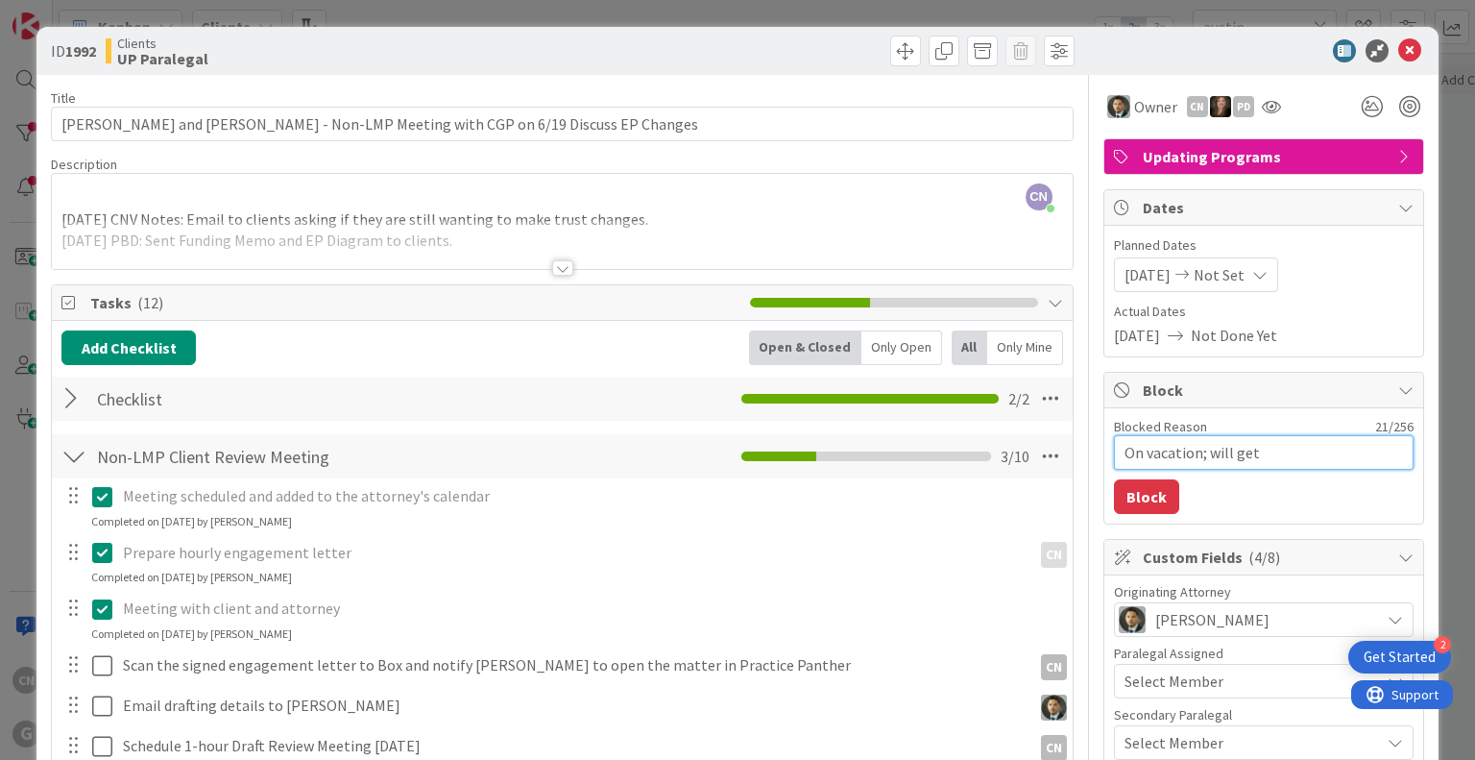
type textarea "x"
type textarea "On vacation; will get"
type textarea "x"
type textarea "On vacation; will get b"
type textarea "x"
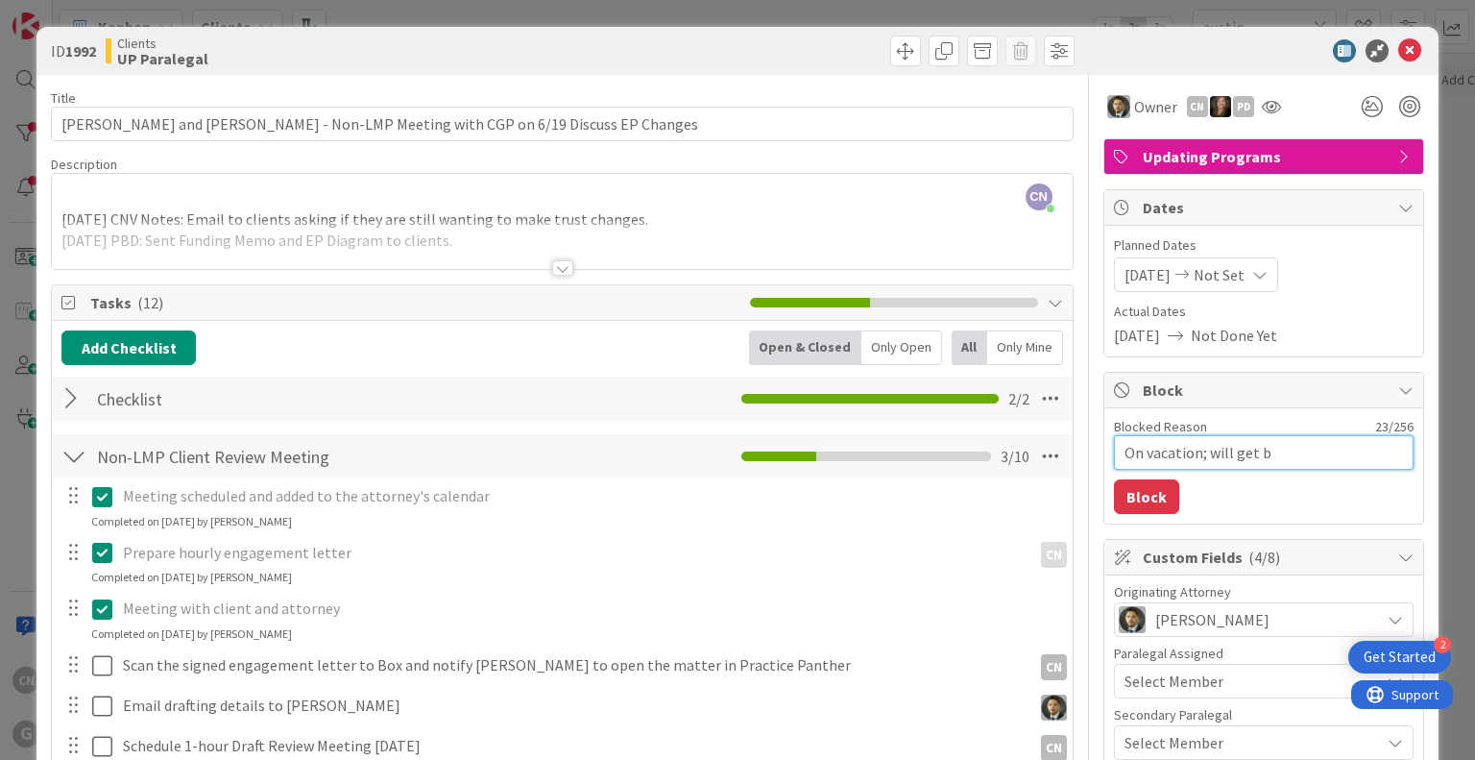
type textarea "On vacation; will get ba"
type textarea "x"
type textarea "On vacation; will get bac"
type textarea "x"
type textarea "On vacation; will get back"
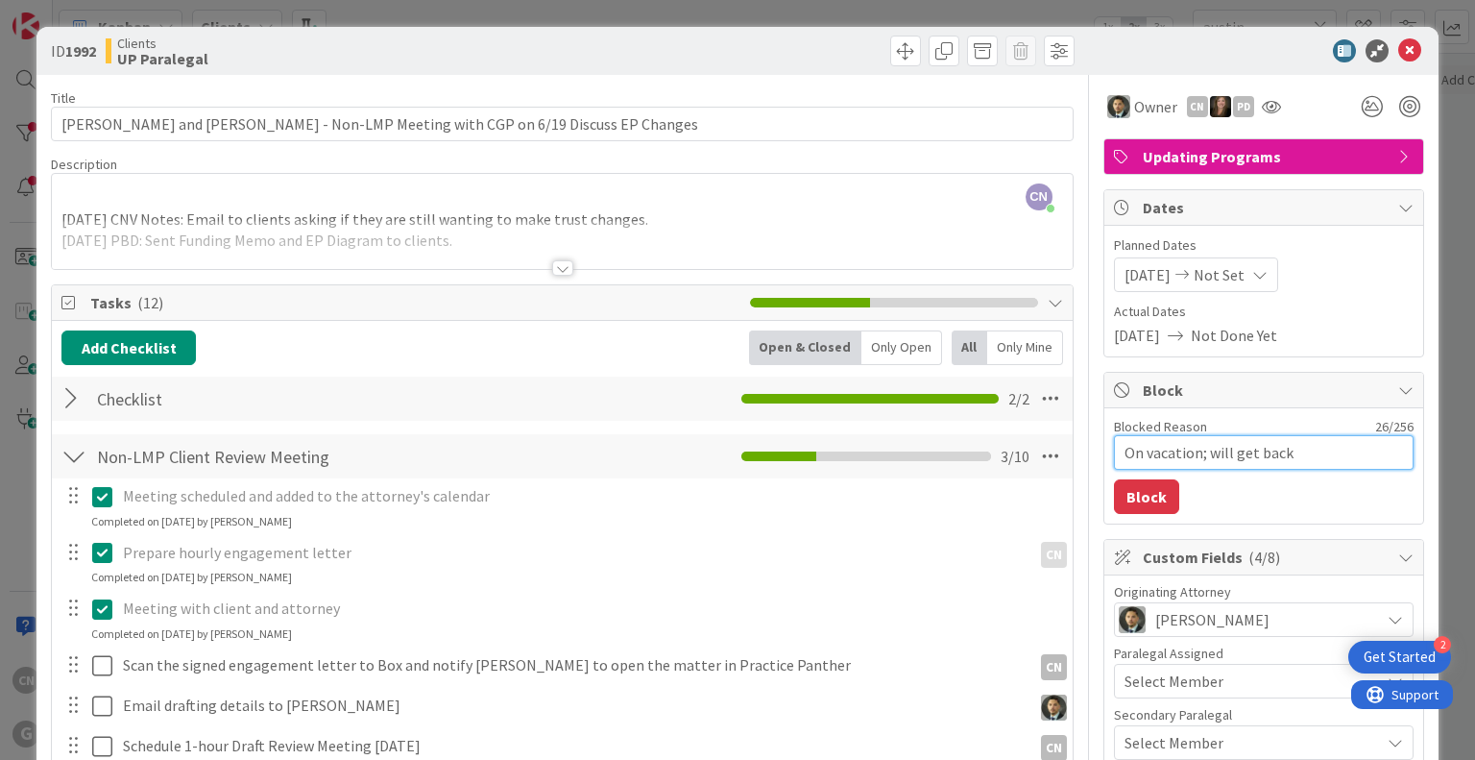
type textarea "x"
type textarea "On vacation; will get back"
type textarea "x"
type textarea "On vacation; will get back t"
type textarea "x"
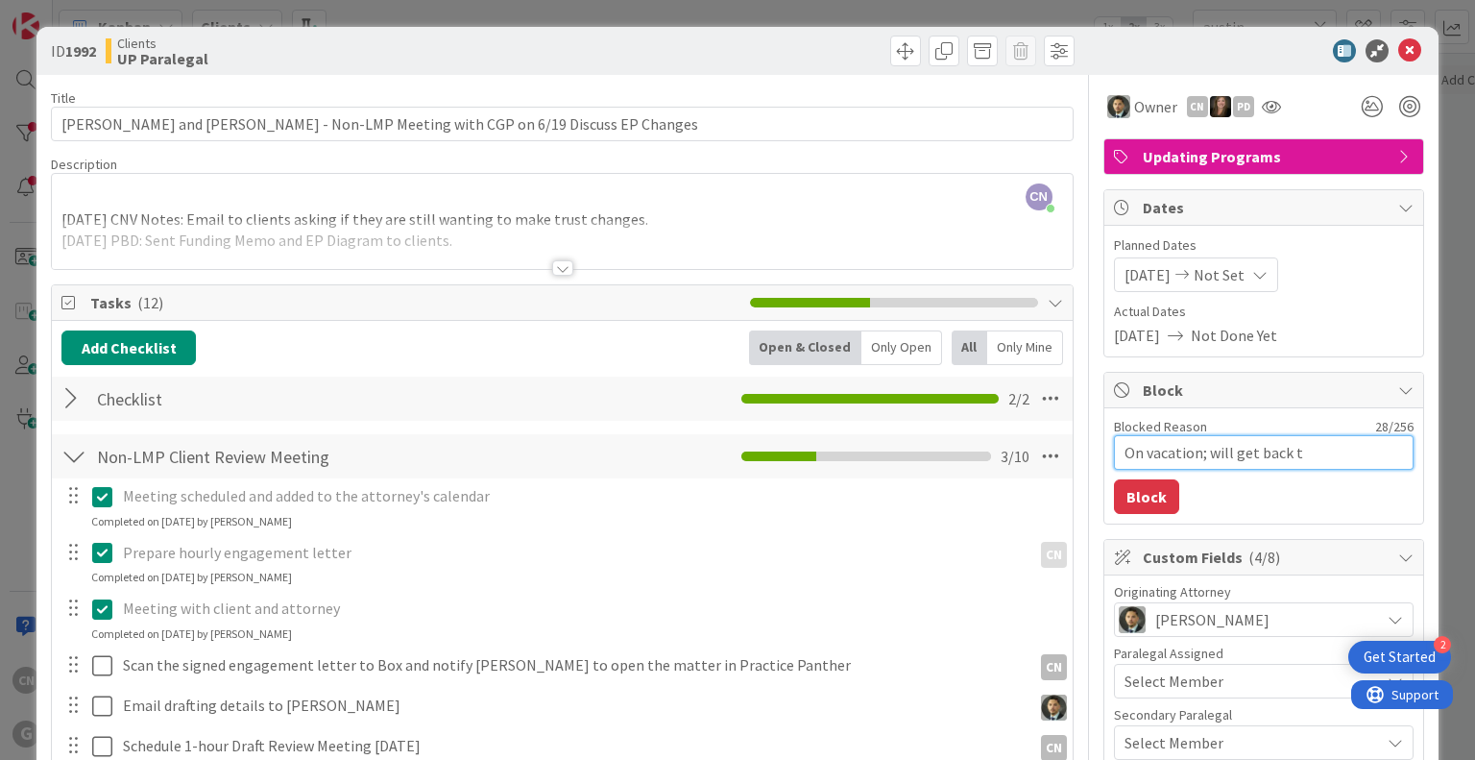
type textarea "On vacation; will get back to"
type textarea "x"
type textarea "On vacation; will get back to"
type textarea "x"
type textarea "On vacation; will get back to u"
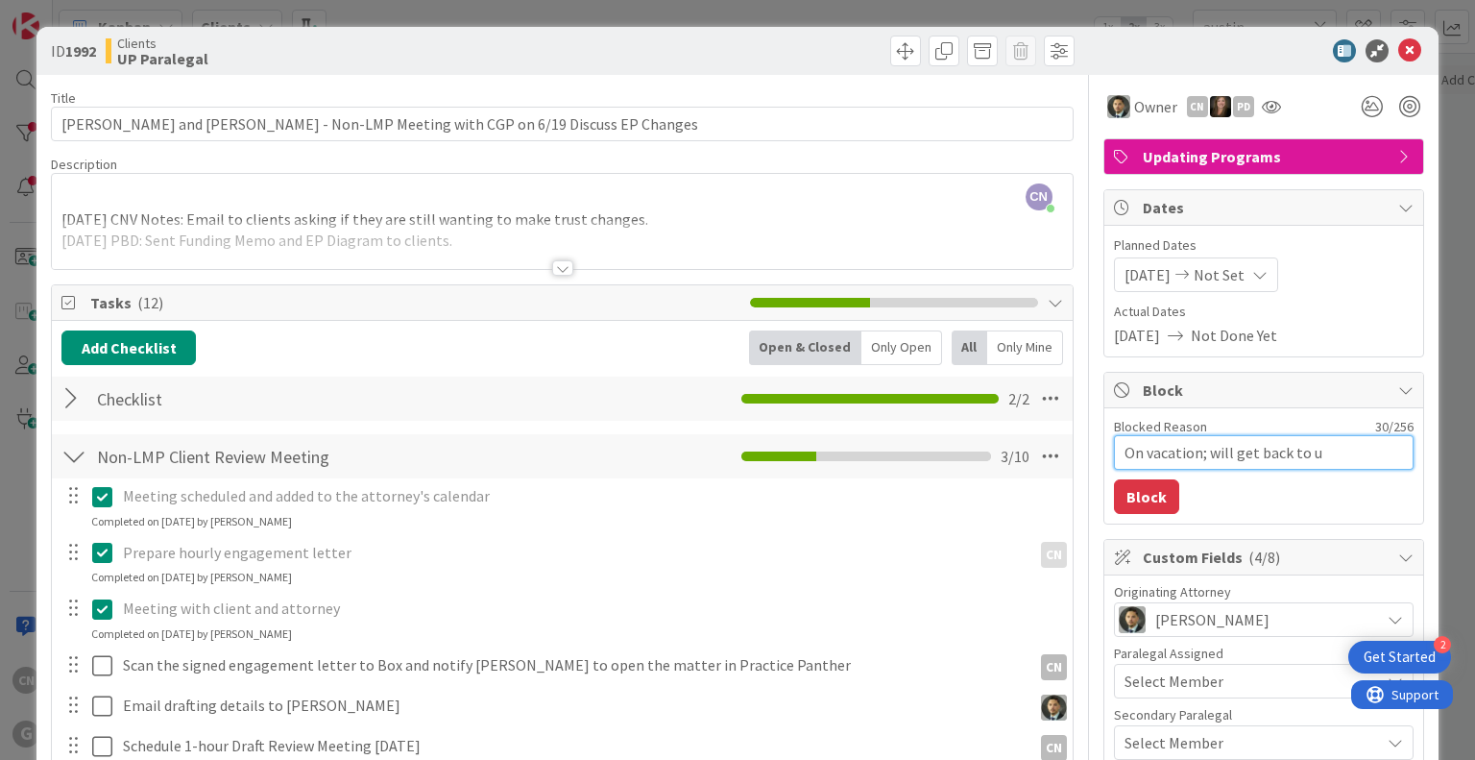
type textarea "x"
type textarea "On vacation; will get back to us"
type textarea "x"
type textarea "On vacation; will get back to us f"
type textarea "x"
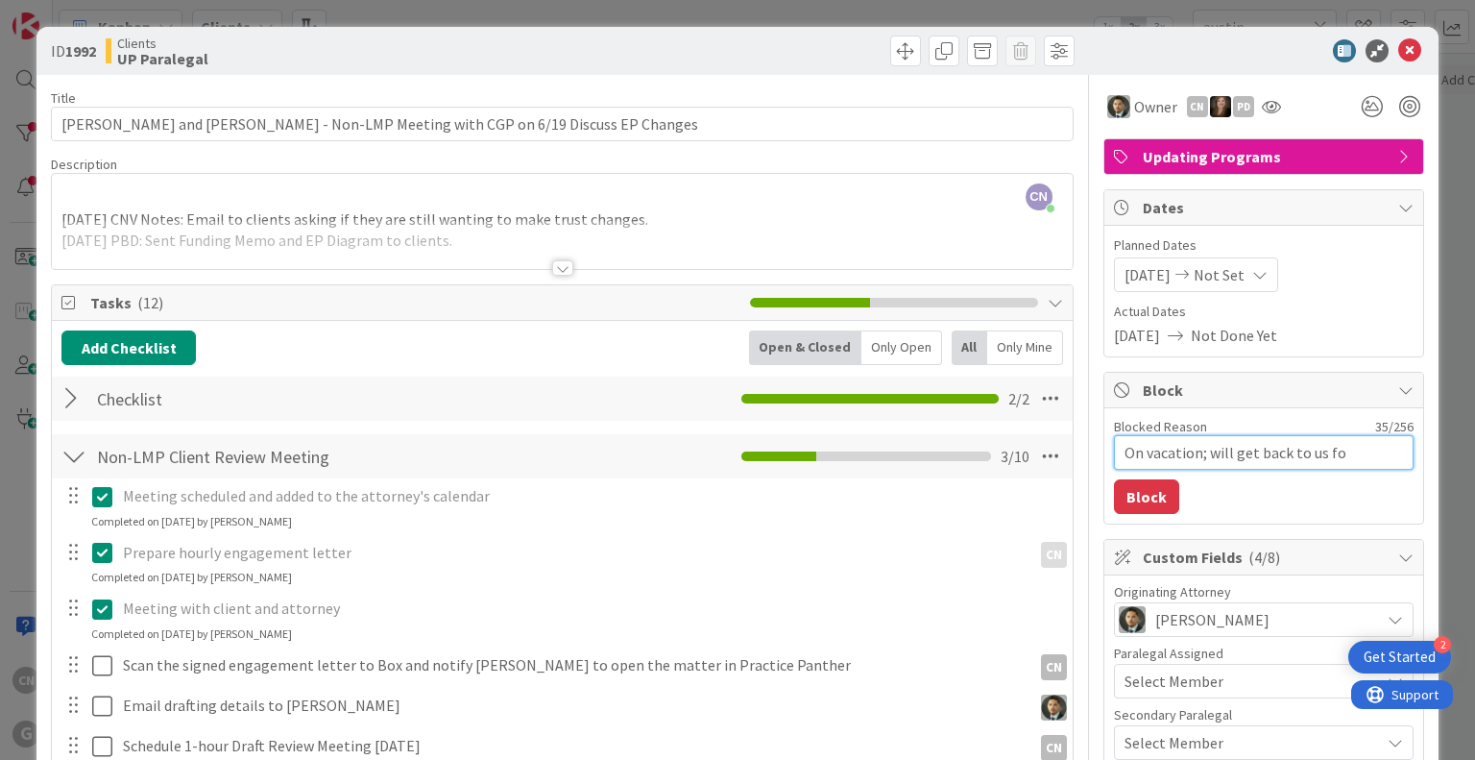
type textarea "On vacation; will get back to us for"
type textarea "x"
type textarea "On vacation; will get back to us for"
type textarea "x"
type textarea "On vacation; will get back to us for a"
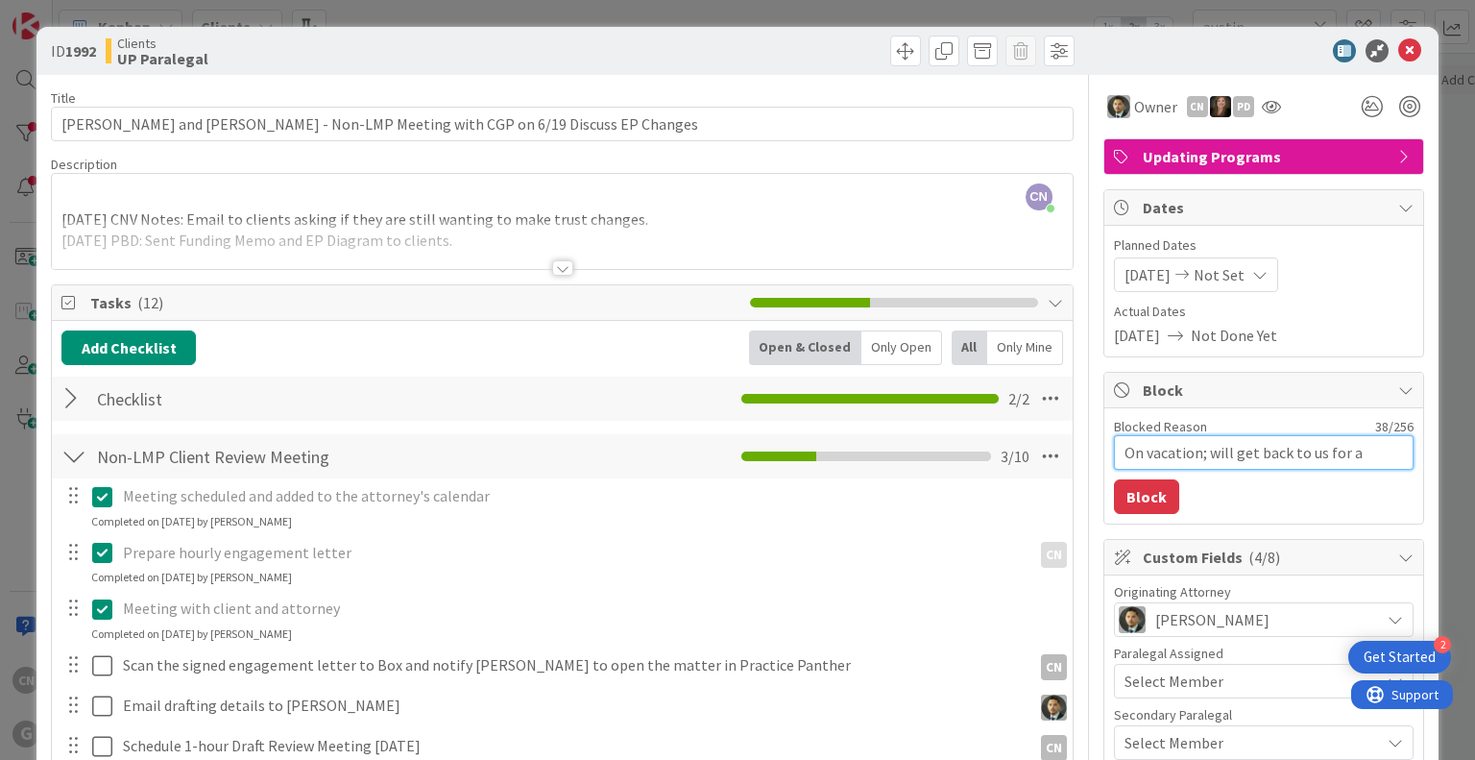
type textarea "x"
type textarea "On vacation; will get back to us for ap"
type textarea "x"
type textarea "On vacation; will get back to us for app"
type textarea "x"
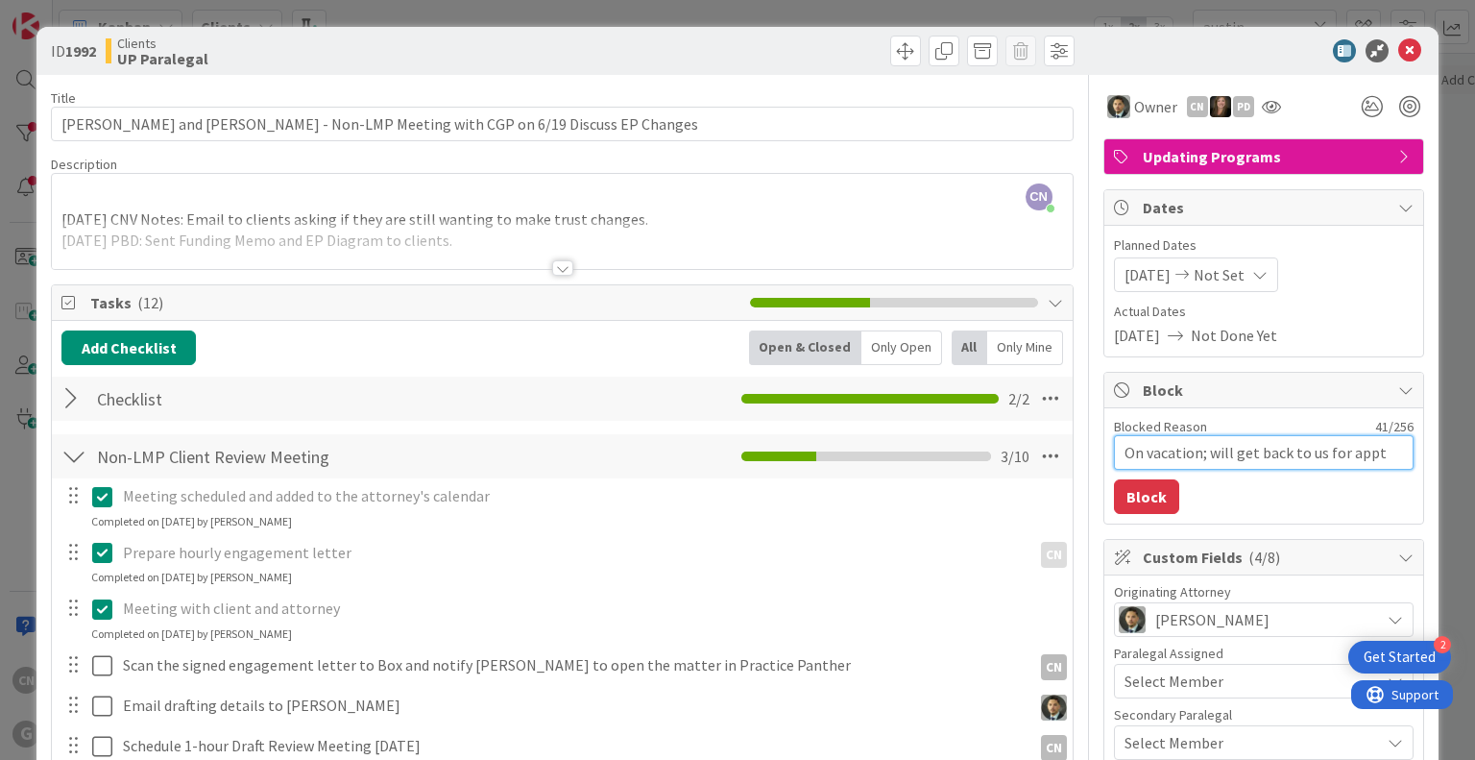
type textarea "On vacation; will get back to us for appt."
type textarea "x"
type textarea "On vacation; will get back to us for appt."
type textarea "x"
type textarea "On vacation; will get back to us for appt. i"
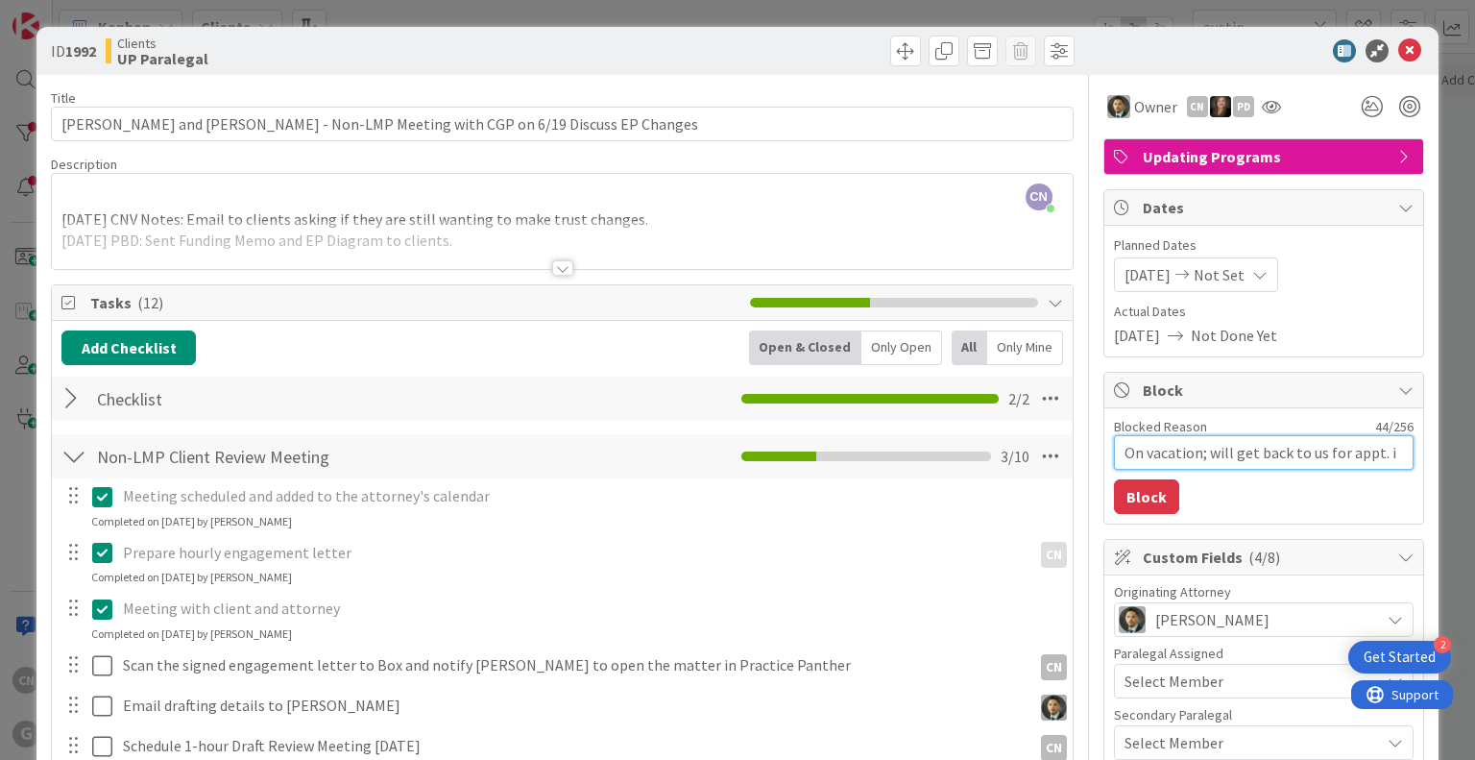
type textarea "x"
type textarea "On vacation; will get back to us for appt. in"
type textarea "x"
type textarea "On vacation; will get back to us for appt. in"
type textarea "x"
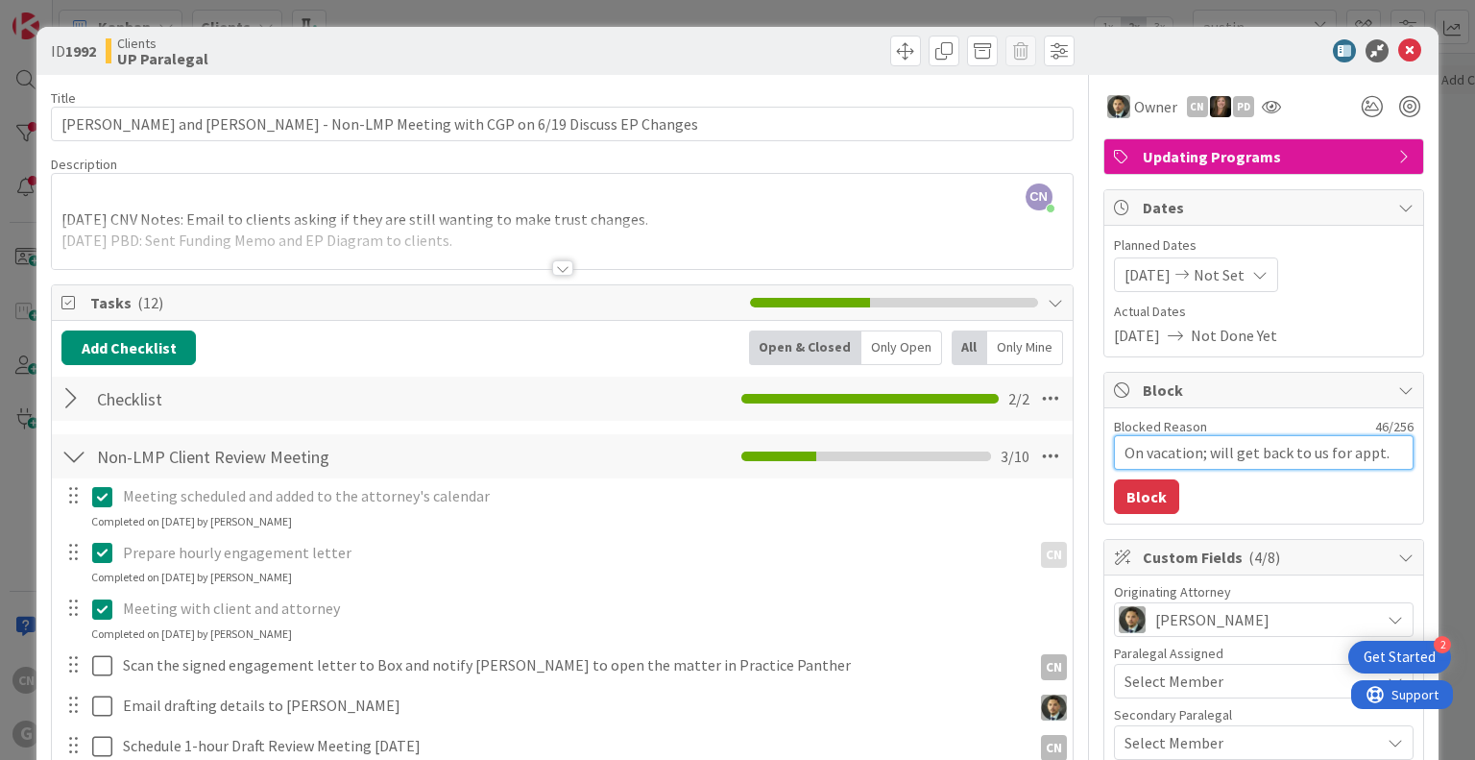
type textarea "On vacation; will get back to us for appt. in S"
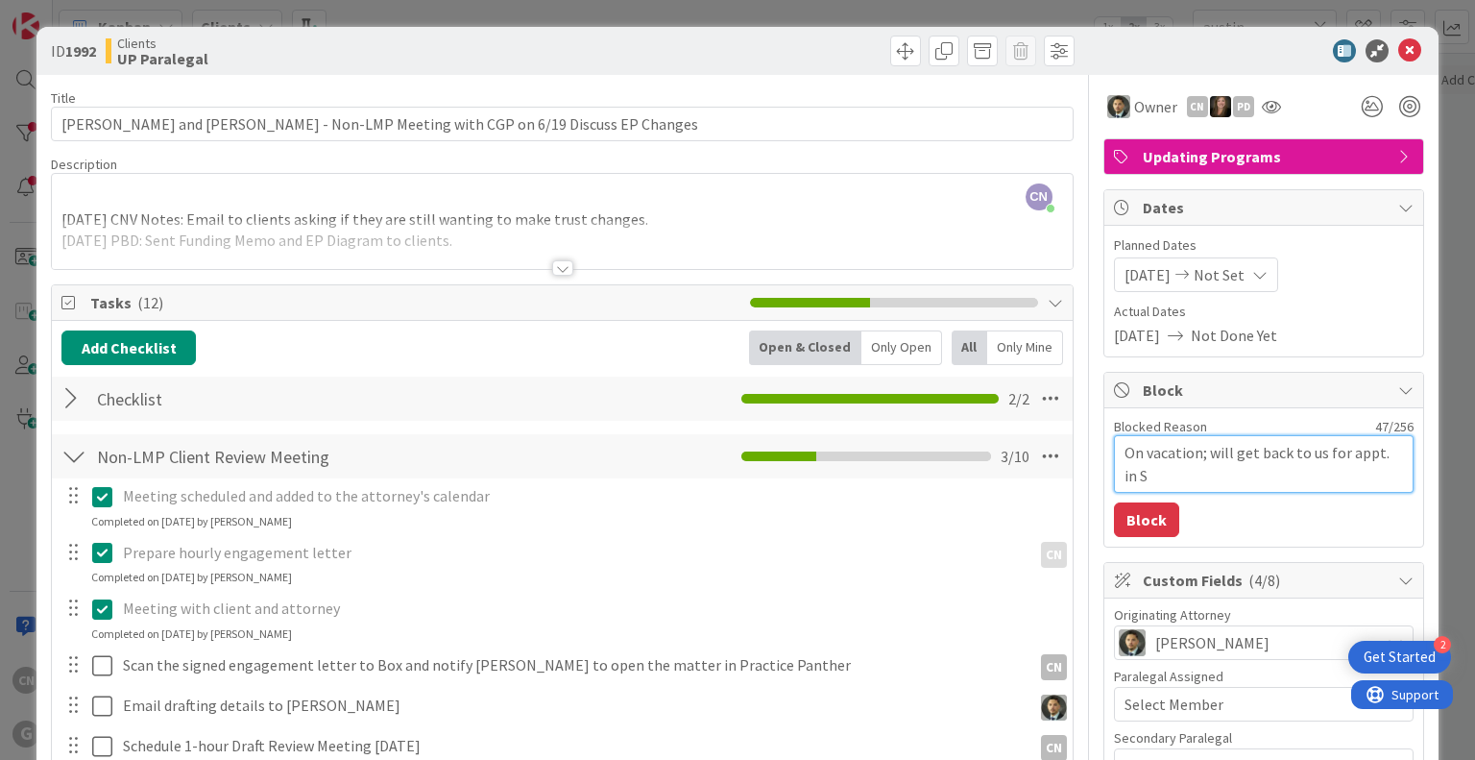
type textarea "x"
type textarea "On vacation; will get back to us for appt. in Se"
type textarea "x"
type textarea "On vacation; will get back to us for appt. in Sept"
type textarea "x"
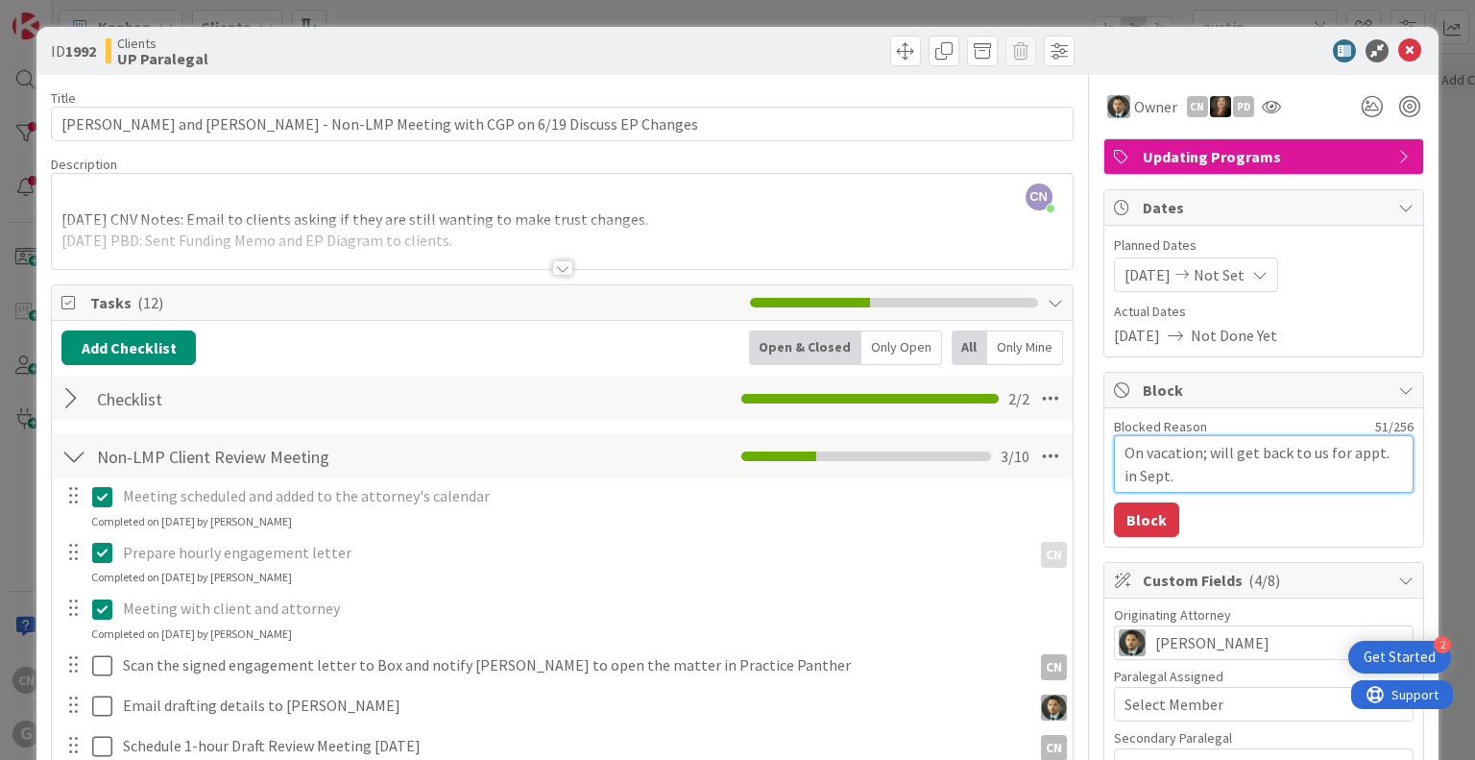
type textarea "On vacation; will get back to us for appt. in Sept."
drag, startPoint x: 722, startPoint y: 226, endPoint x: 711, endPoint y: 229, distance: 11.9
click at [722, 226] on div at bounding box center [562, 244] width 1020 height 49
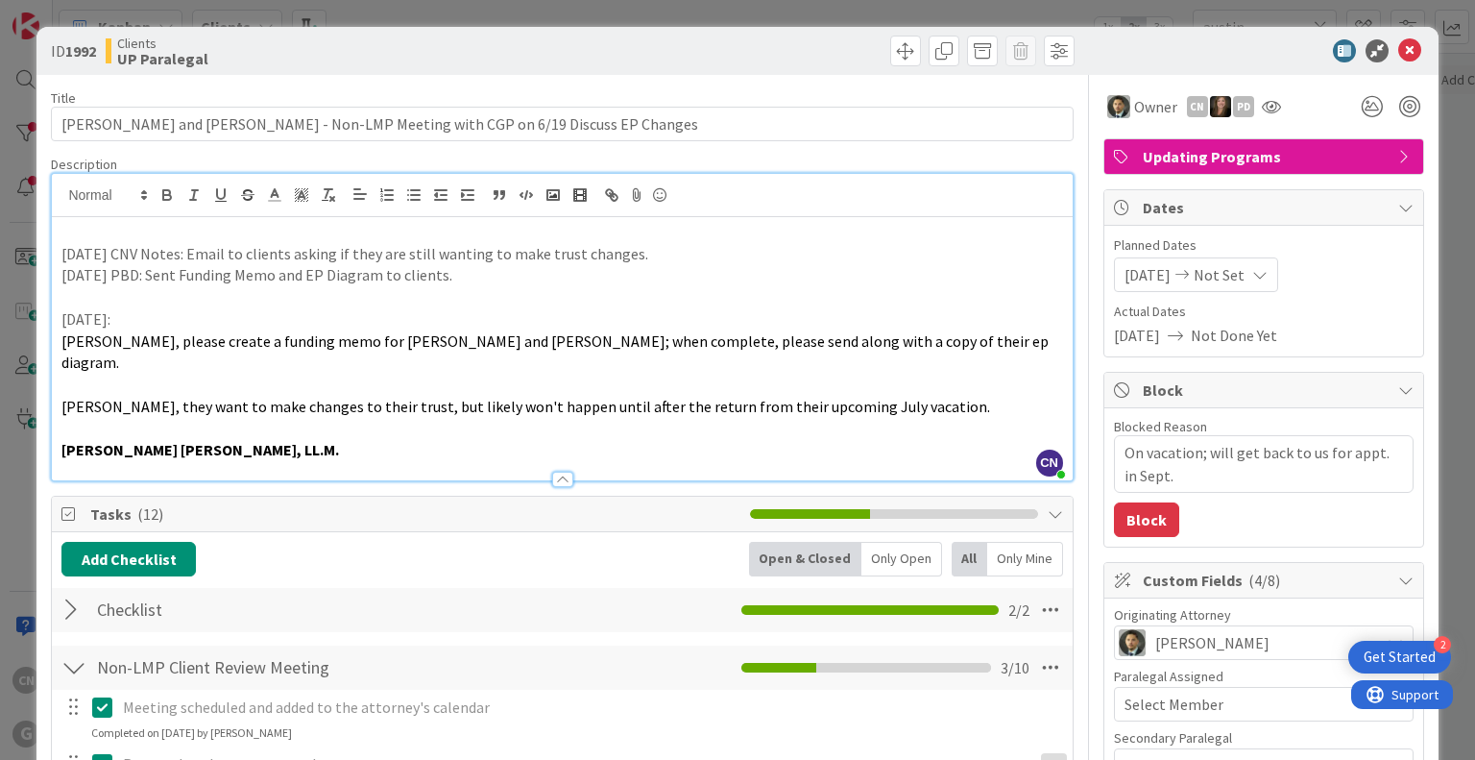
click at [92, 237] on p at bounding box center [561, 232] width 1001 height 22
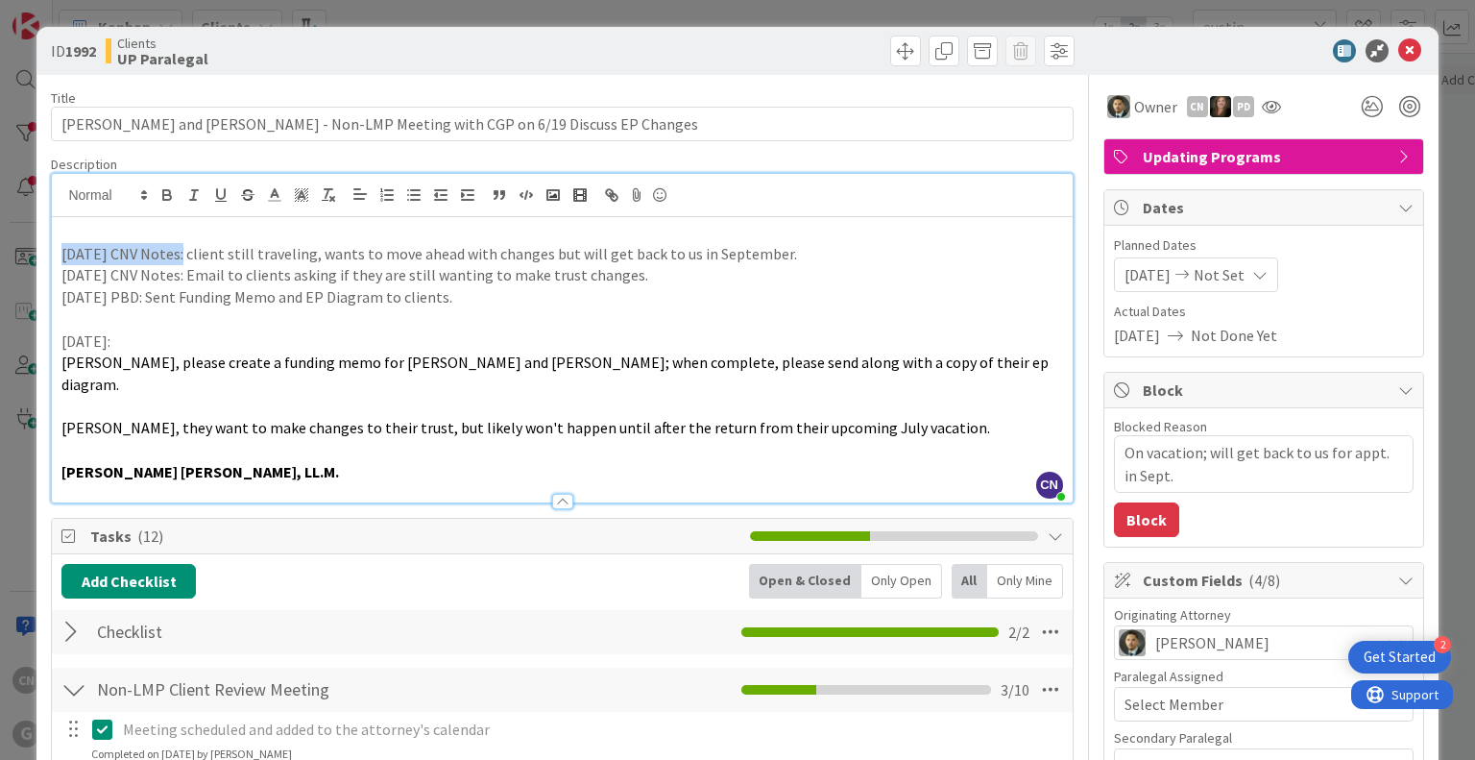
drag, startPoint x: 177, startPoint y: 245, endPoint x: 61, endPoint y: 244, distance: 115.3
click at [61, 244] on p "8.20.25 CNV Notes: client still traveling, wants to move ahead with changes but…" at bounding box center [561, 254] width 1001 height 22
click at [167, 187] on icon "button" at bounding box center [166, 194] width 17 height 17
drag, startPoint x: 177, startPoint y: 276, endPoint x: 72, endPoint y: 264, distance: 105.3
click at [62, 273] on p "8.19.25 CNV Notes: Email to clients asking if they are still wanting to make tr…" at bounding box center [561, 275] width 1001 height 22
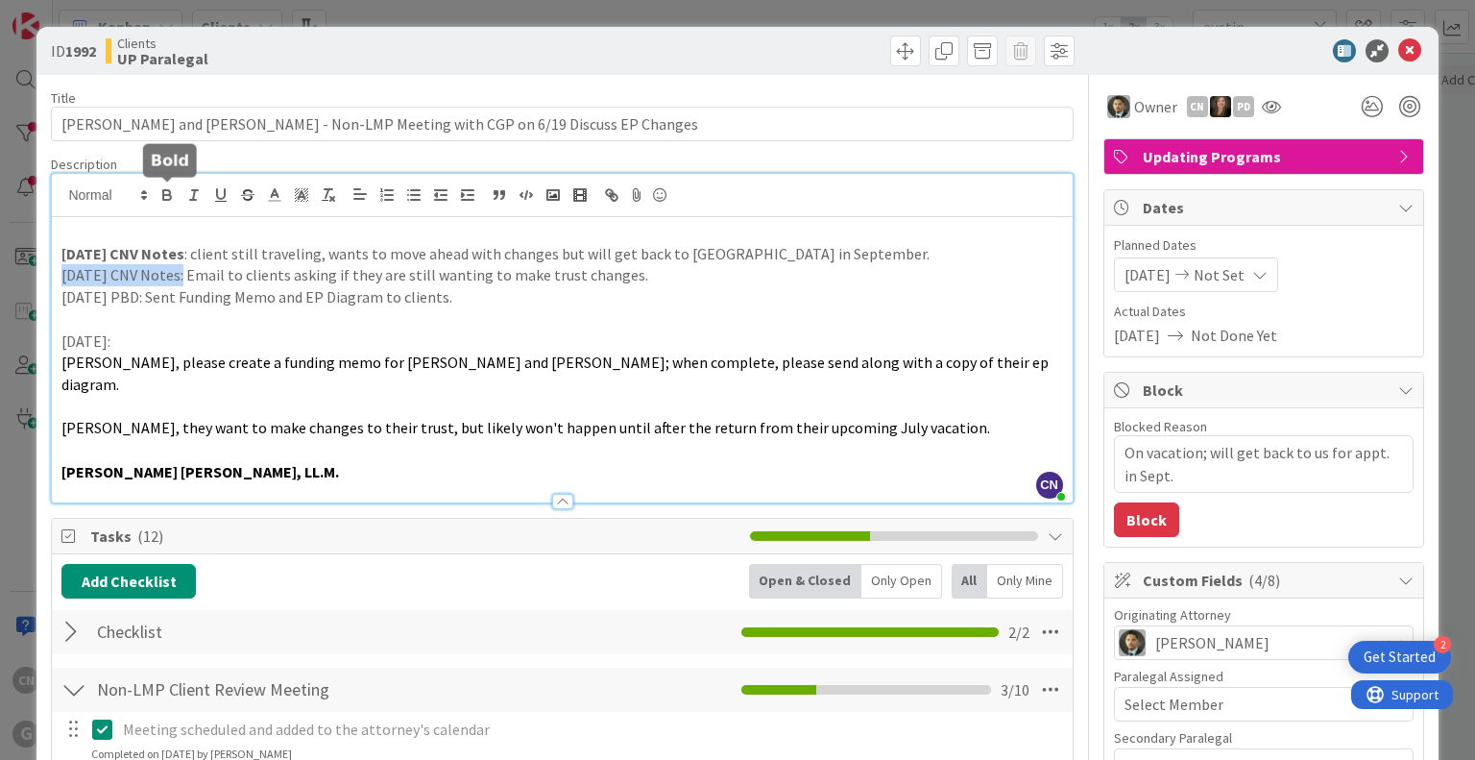
click at [161, 195] on icon "button" at bounding box center [166, 194] width 17 height 17
type textarea "x"
drag, startPoint x: 154, startPoint y: 296, endPoint x: 61, endPoint y: 294, distance: 93.2
click at [61, 294] on p "6/23/2025 PBD: Sent Funding Memo and EP Diagram to clients." at bounding box center [561, 297] width 1001 height 22
drag, startPoint x: 196, startPoint y: 336, endPoint x: 202, endPoint y: 346, distance: 11.2
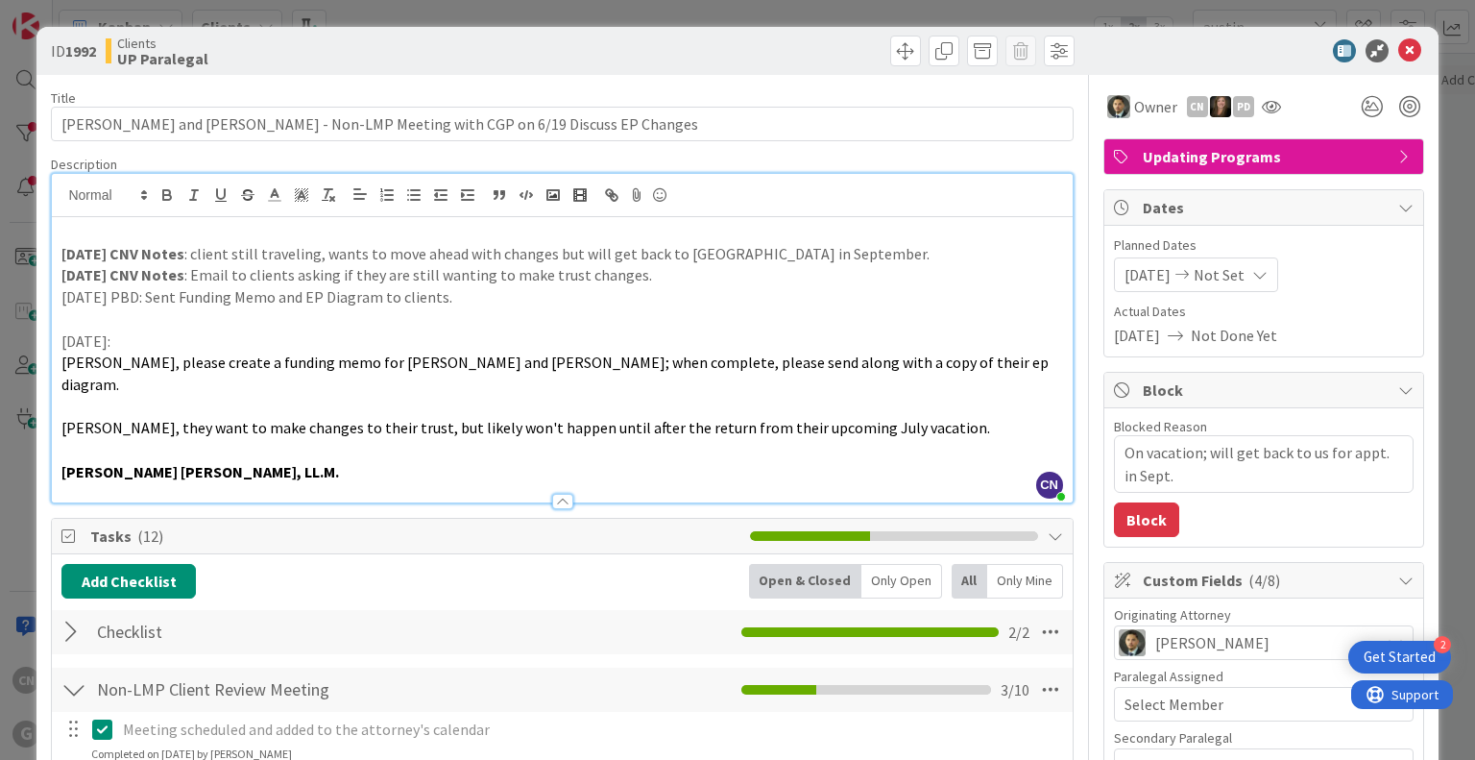
click at [196, 335] on p "6/19/25:" at bounding box center [561, 341] width 1001 height 22
click at [1398, 51] on icon at bounding box center [1409, 50] width 23 height 23
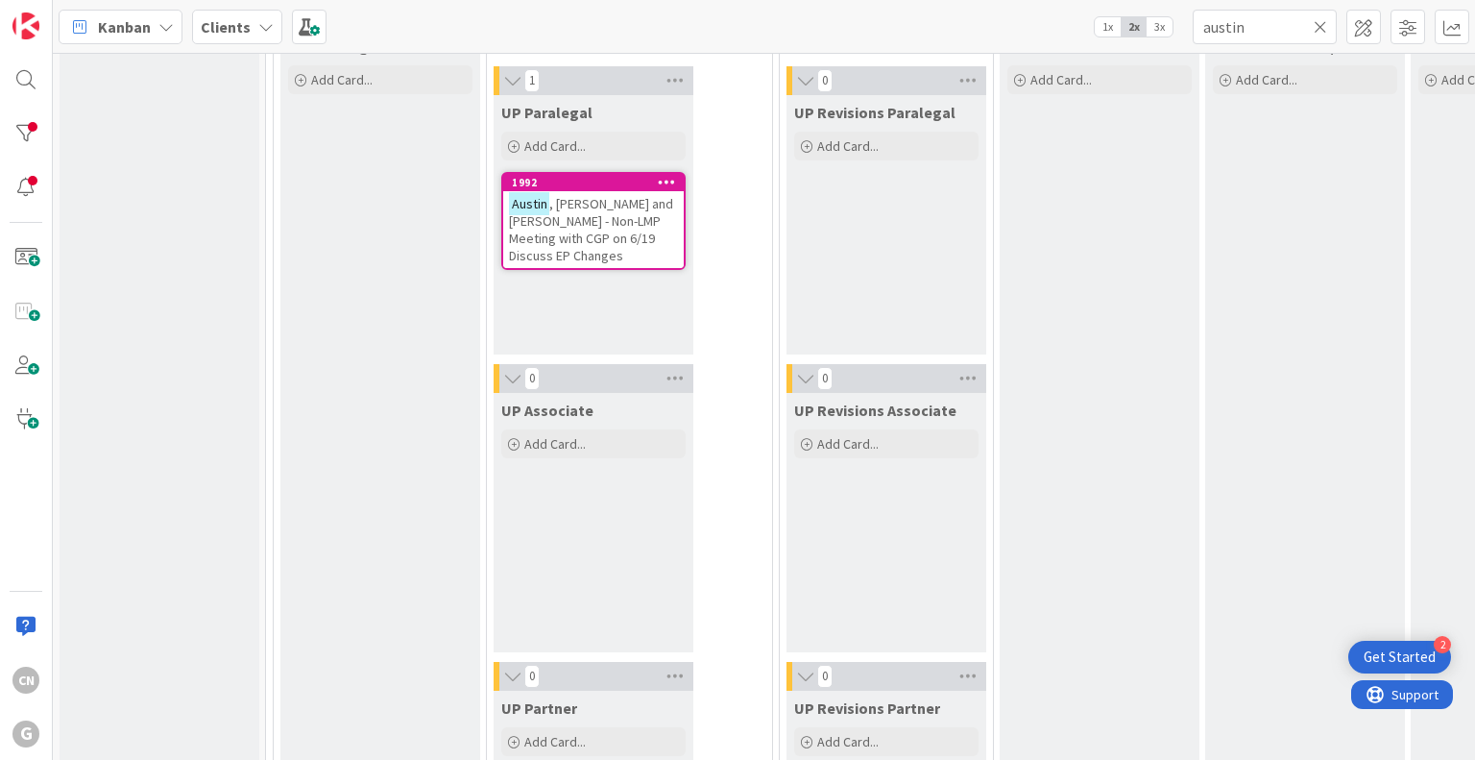
click at [1321, 31] on icon at bounding box center [1320, 26] width 13 height 17
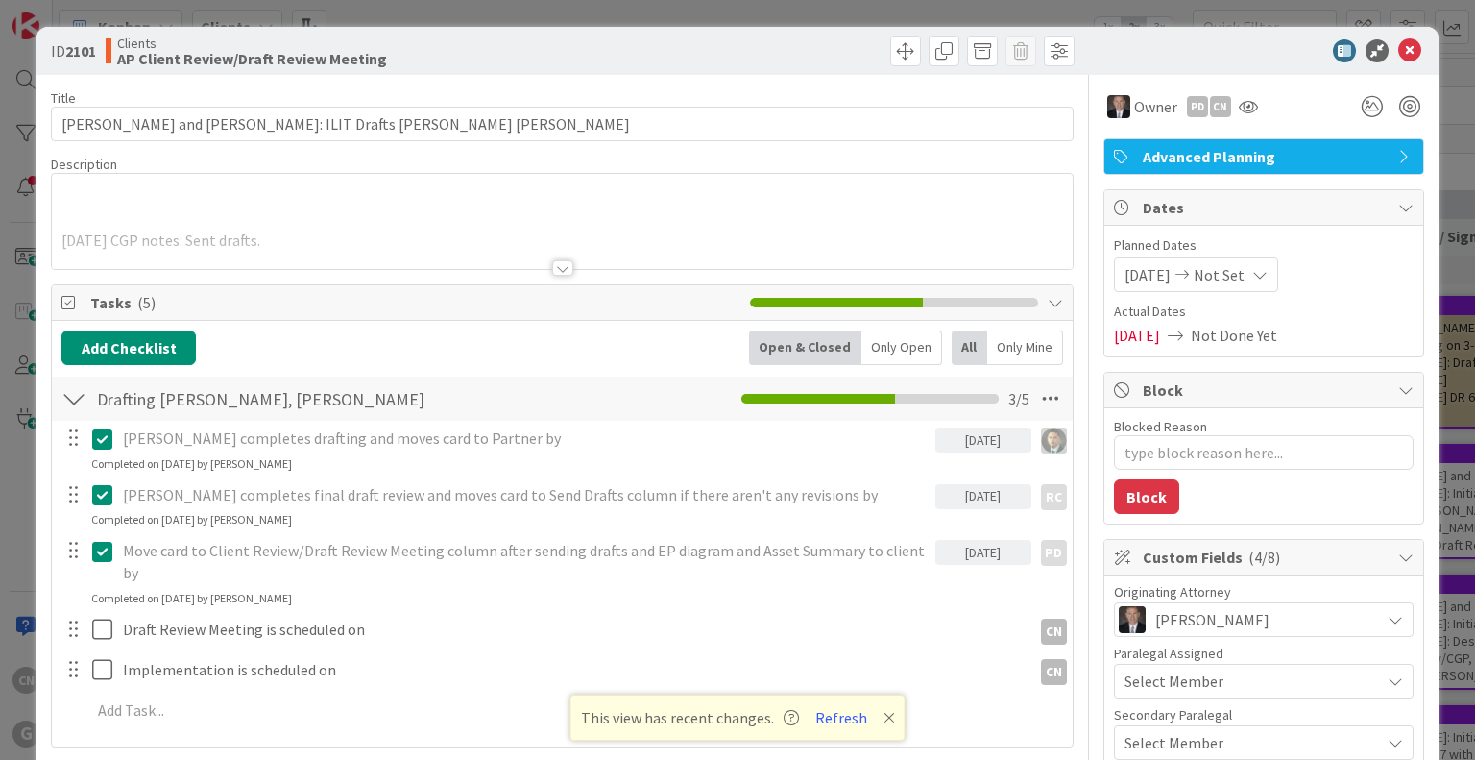
click at [889, 714] on icon at bounding box center [890, 717] width 12 height 15
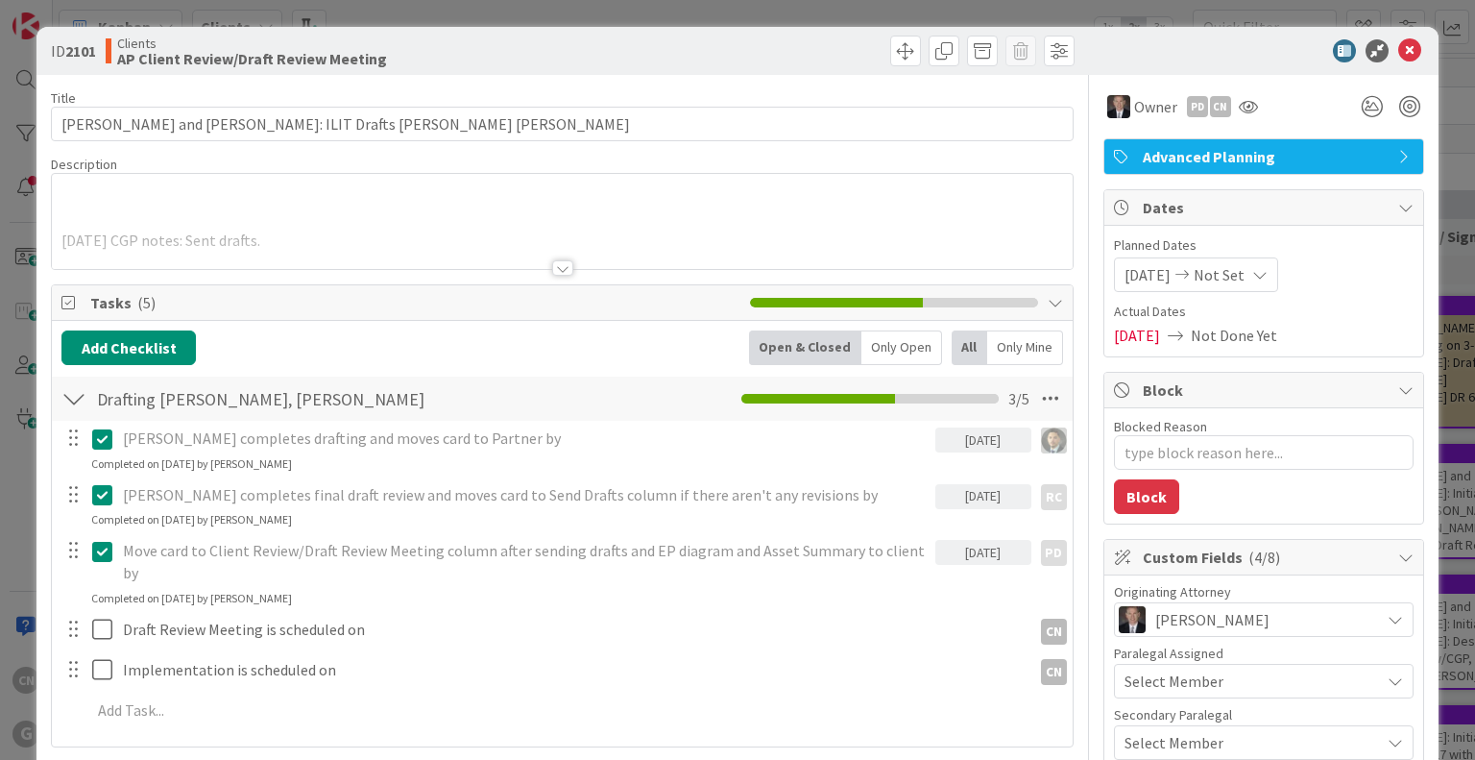
click at [363, 238] on div at bounding box center [562, 244] width 1020 height 49
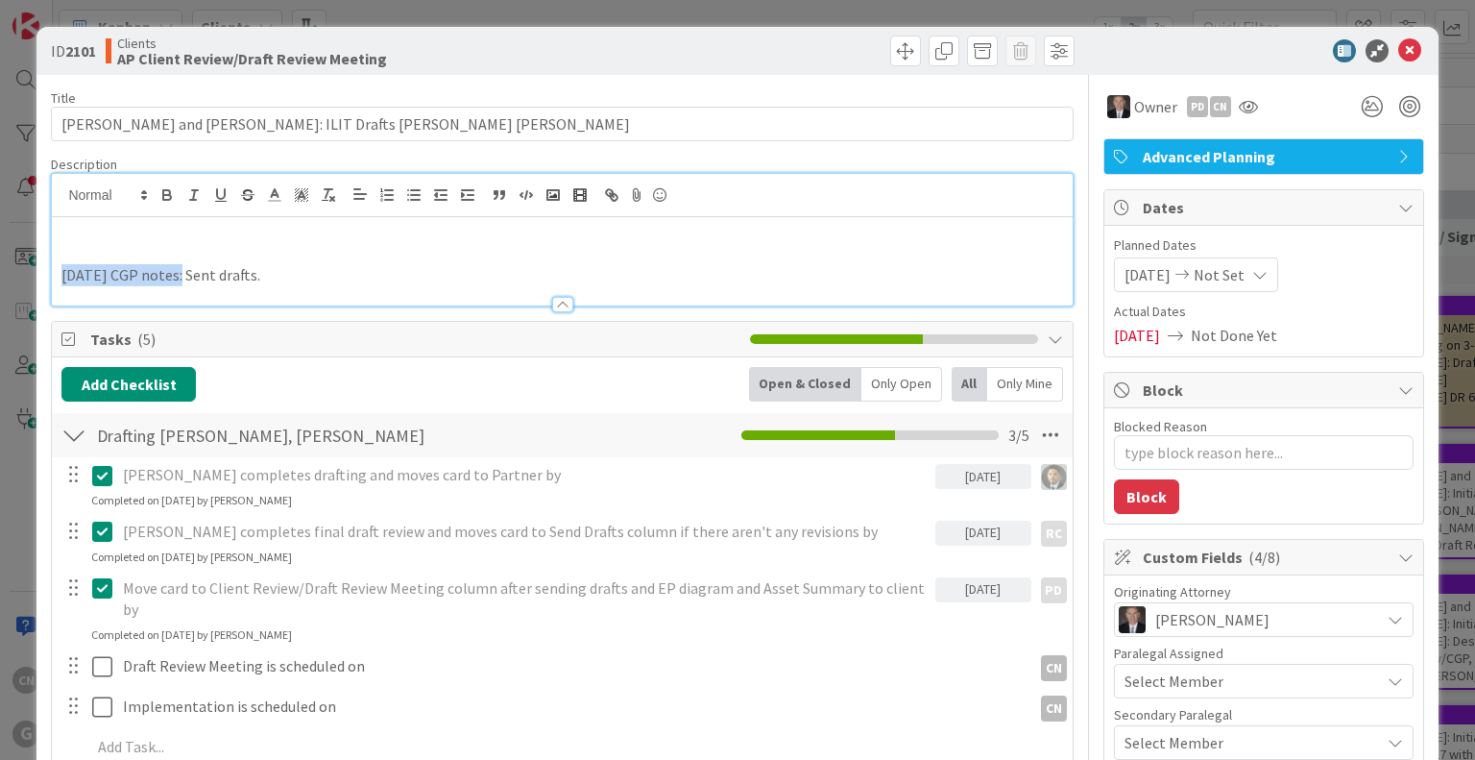
drag, startPoint x: 59, startPoint y: 275, endPoint x: 177, endPoint y: 268, distance: 118.3
click at [177, 268] on div "[DATE] CGP notes: Sent drafts." at bounding box center [562, 261] width 1020 height 88
click at [165, 195] on icon "button" at bounding box center [167, 197] width 8 height 5
click at [450, 253] on p at bounding box center [561, 254] width 1001 height 22
type textarea "x"
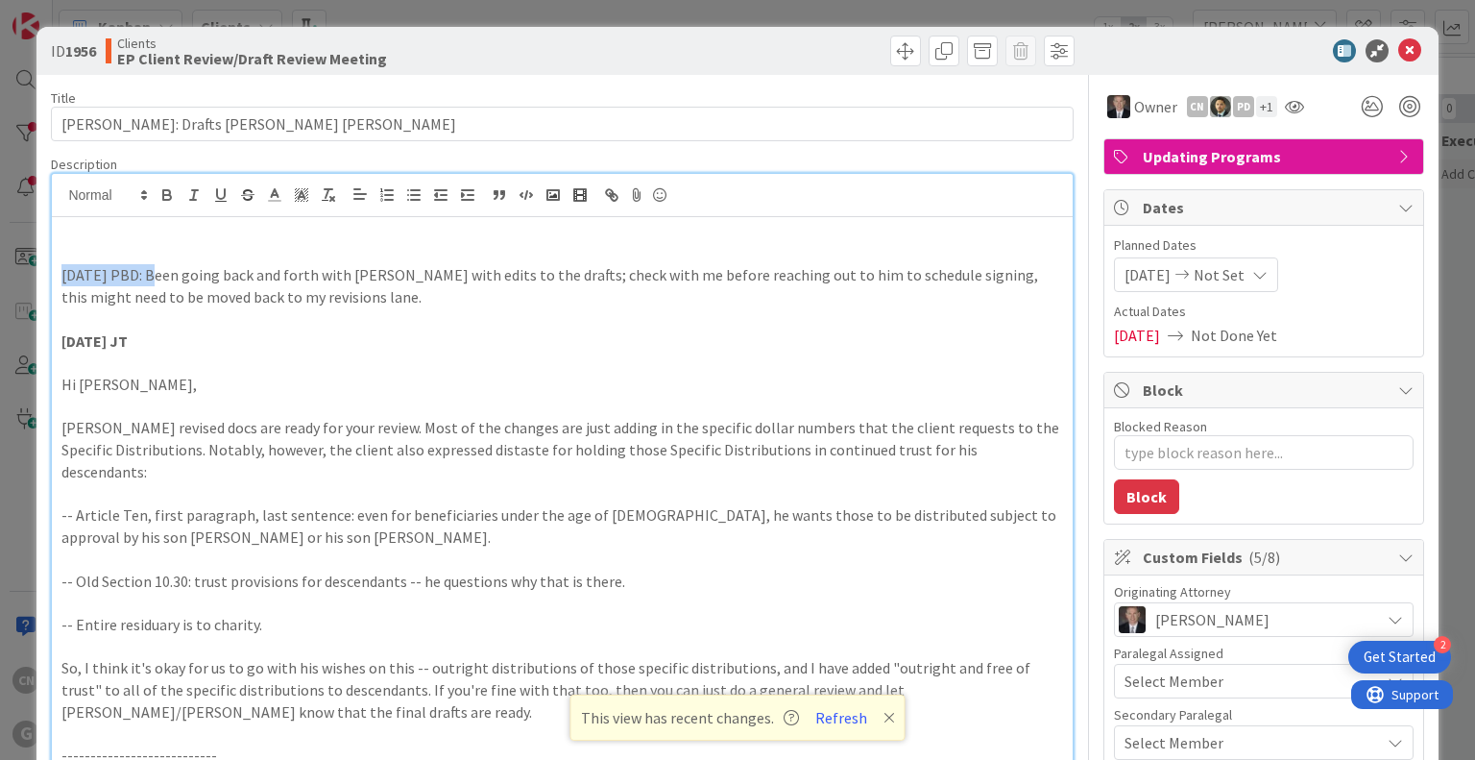
drag, startPoint x: 151, startPoint y: 275, endPoint x: 54, endPoint y: 278, distance: 97.0
click at [160, 195] on icon "button" at bounding box center [166, 194] width 17 height 17
click at [100, 239] on p at bounding box center [561, 232] width 1001 height 22
type textarea "x"
